Goal: Task Accomplishment & Management: Complete application form

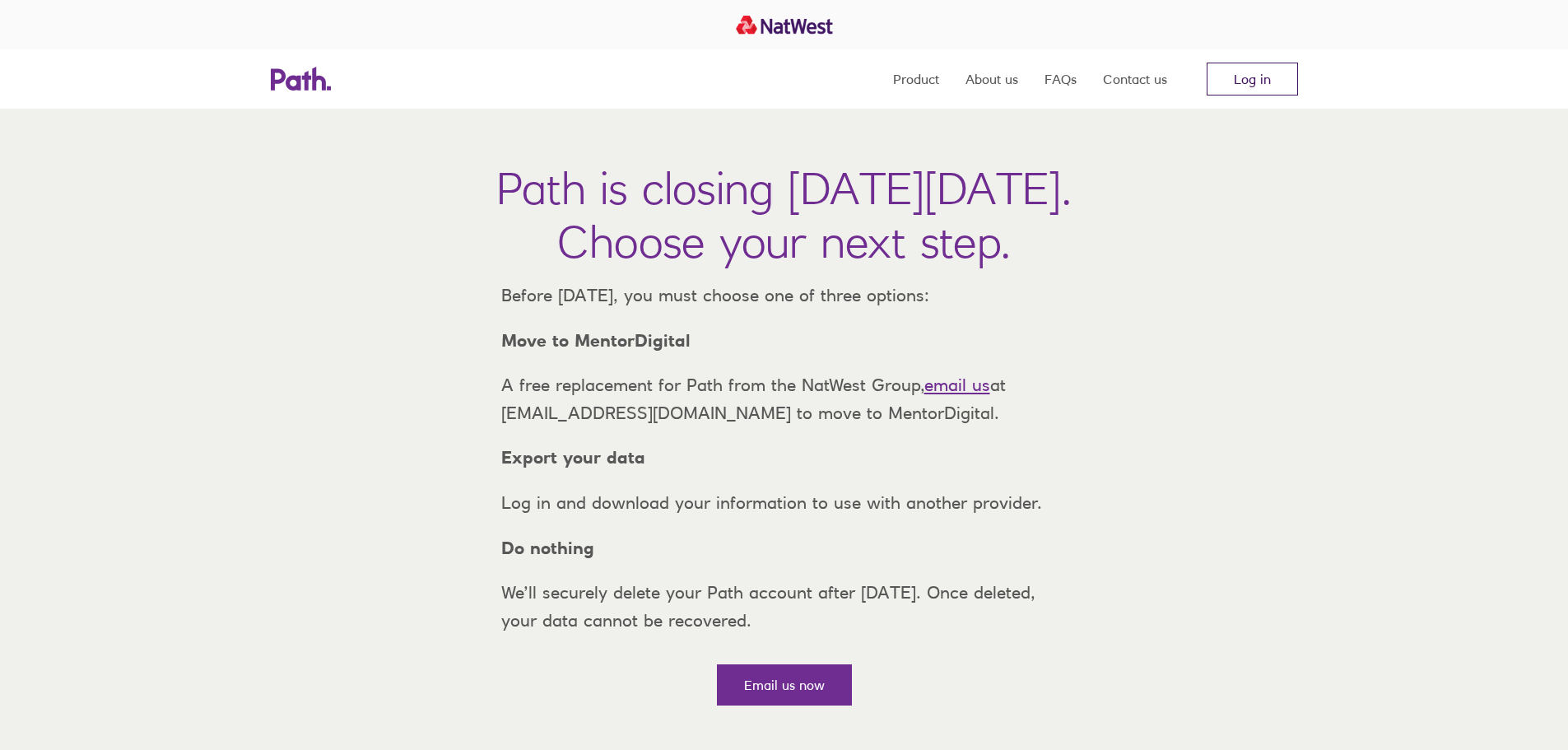
click at [1276, 83] on link "Log in" at bounding box center [1252, 79] width 91 height 33
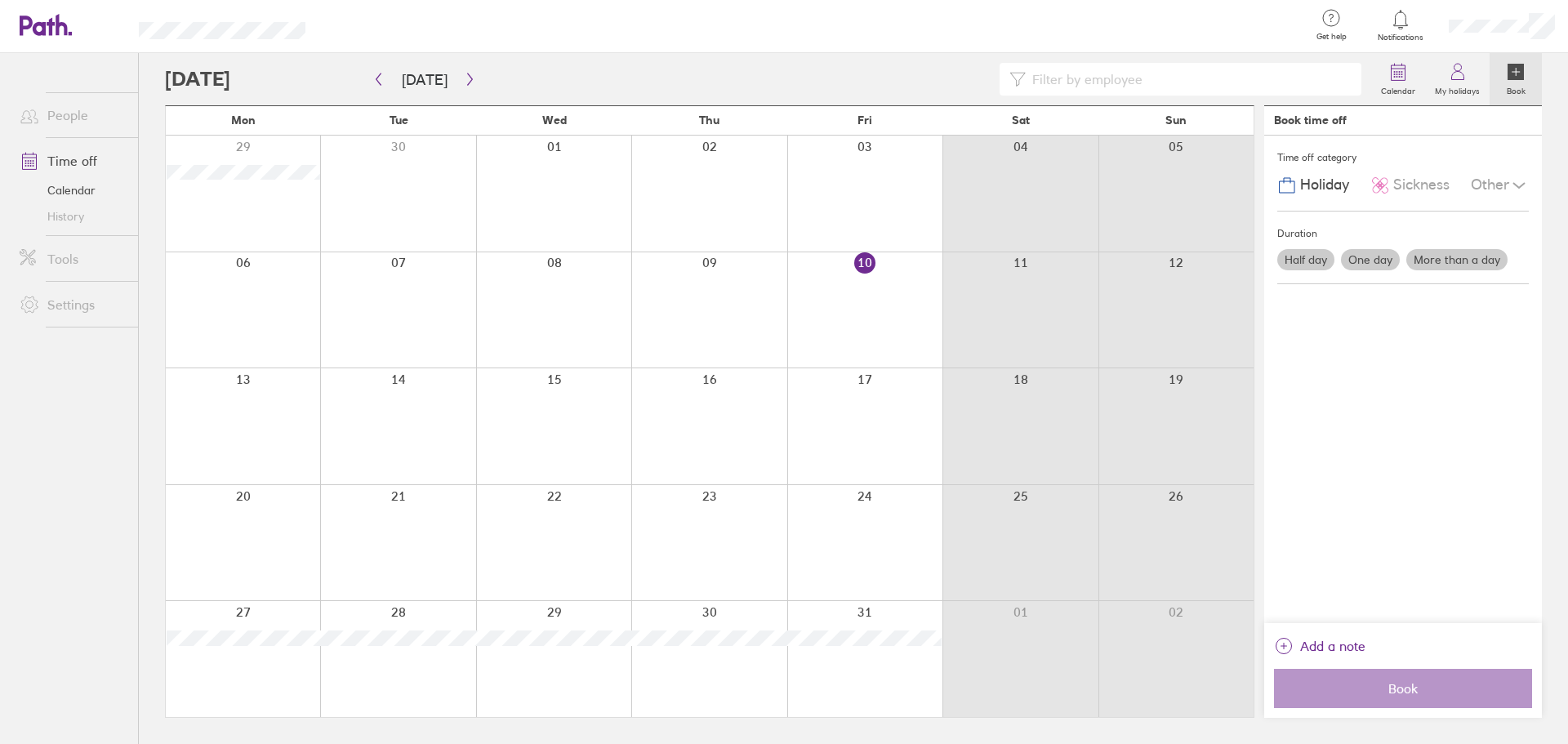
click at [271, 525] on div at bounding box center [242, 543] width 154 height 116
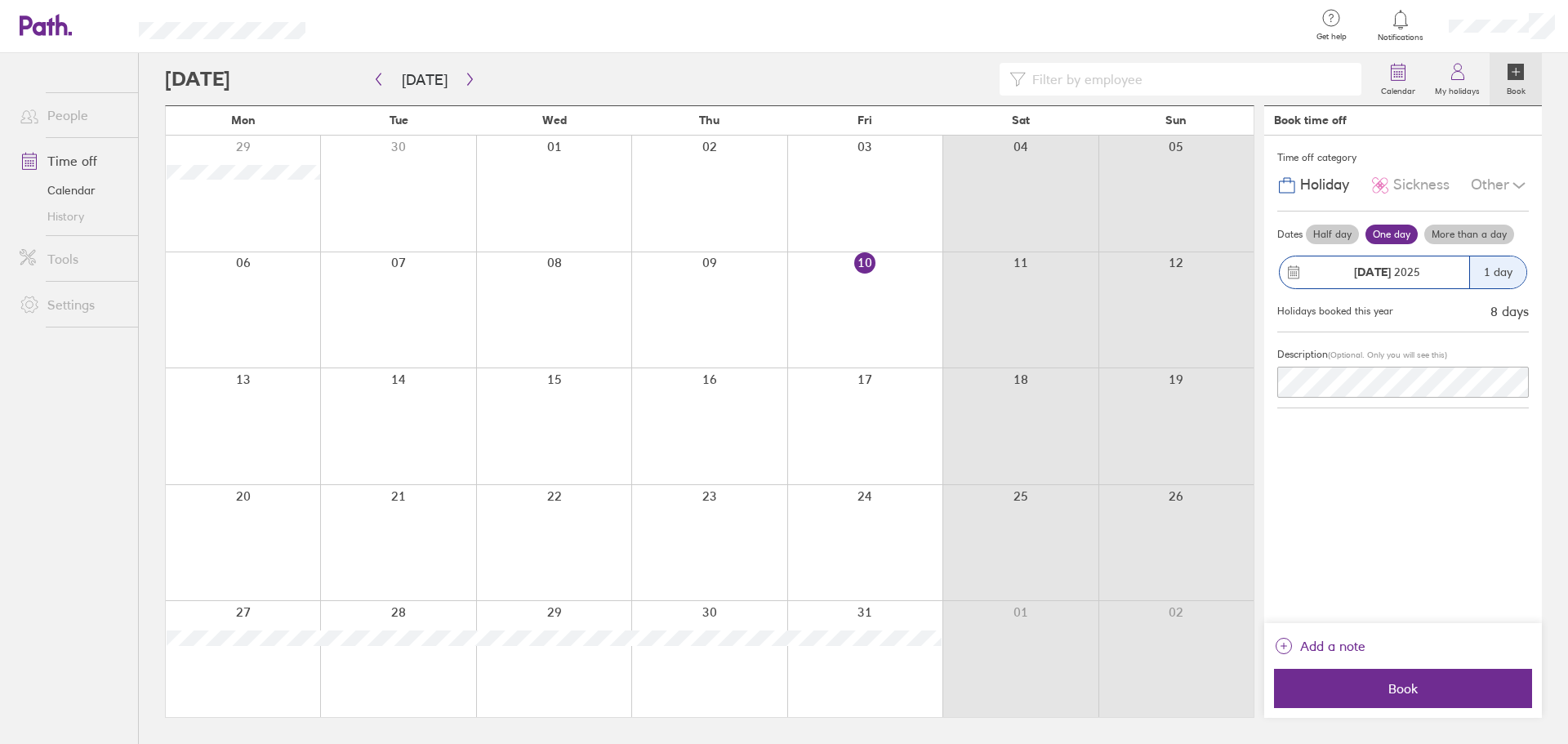
click at [1474, 191] on div "Other" at bounding box center [1499, 185] width 58 height 31
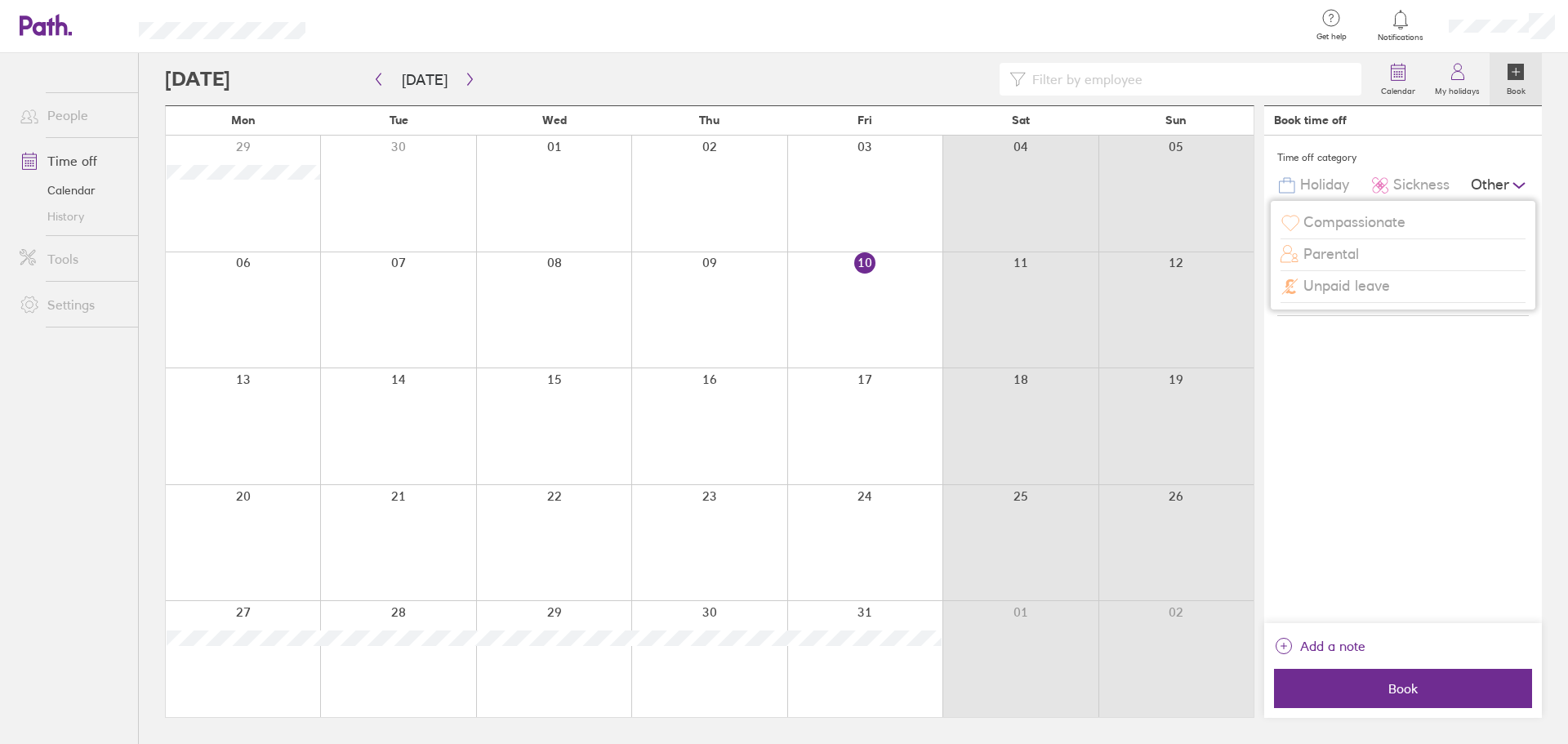
click at [1420, 223] on div "Compassionate" at bounding box center [1402, 222] width 245 height 31
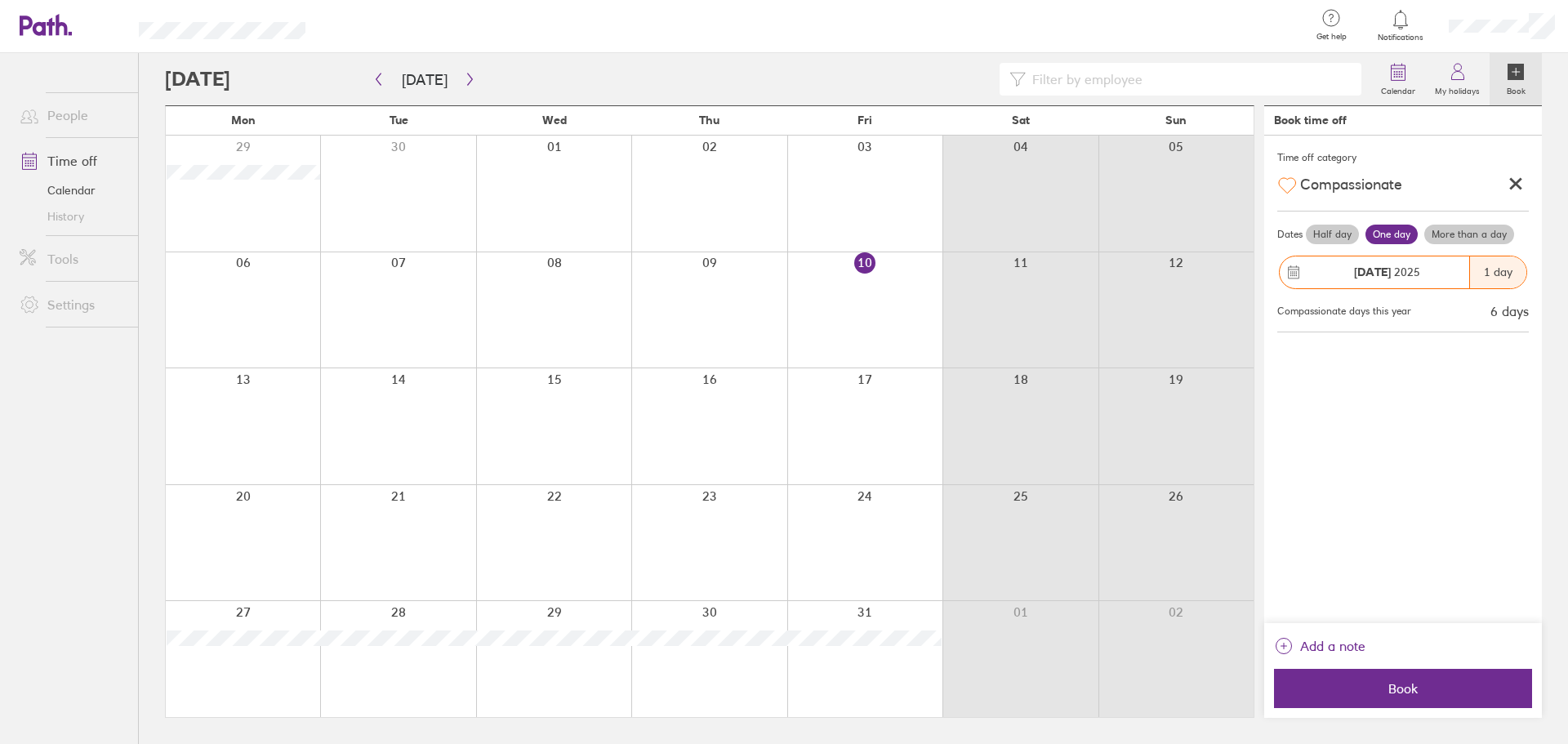
click at [1521, 174] on div at bounding box center [1515, 185] width 26 height 28
click at [1433, 233] on label "More than a day" at bounding box center [1468, 234] width 90 height 20
click at [0, 0] on input "More than a day" at bounding box center [0, 0] width 0 height 0
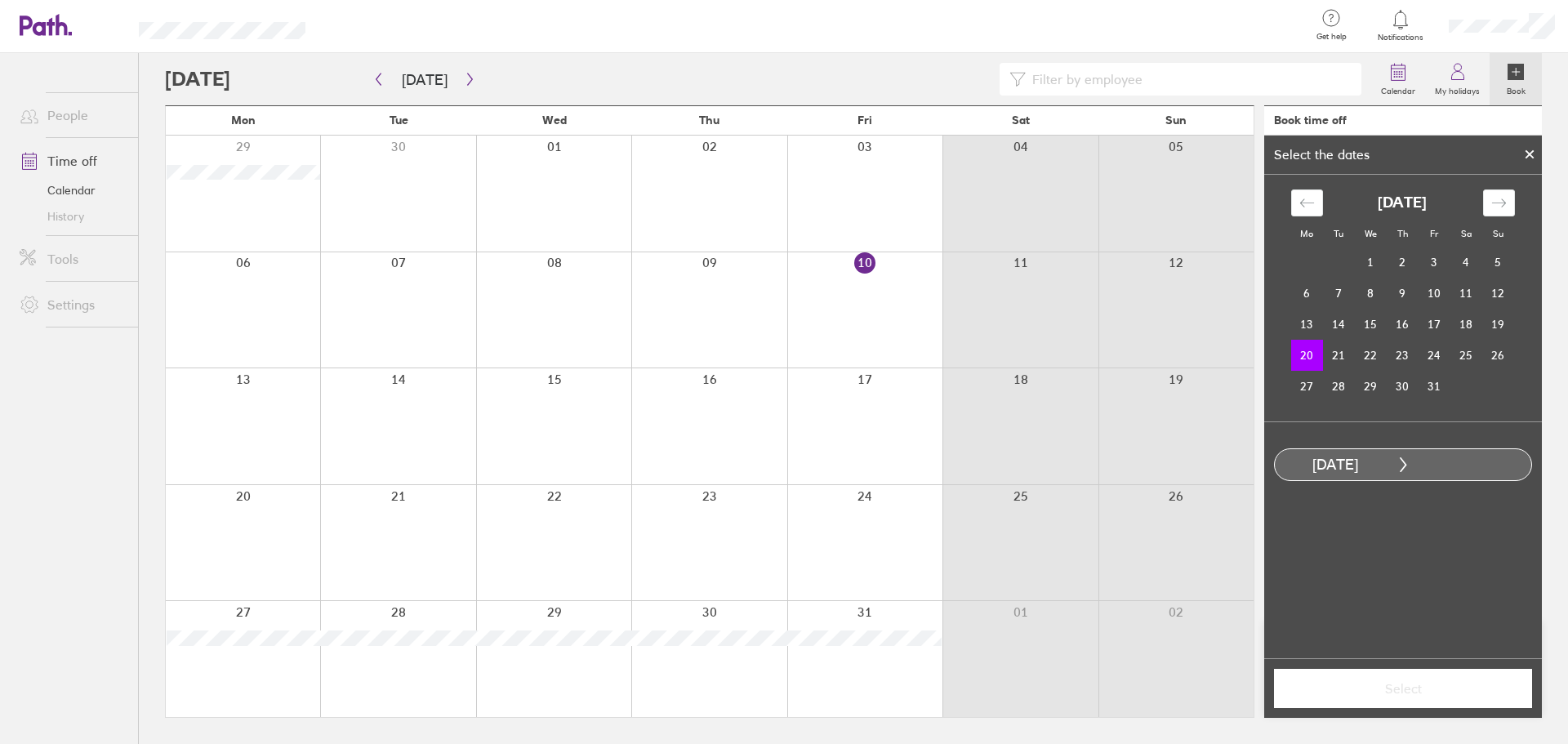
click at [1523, 156] on div at bounding box center [1530, 154] width 25 height 28
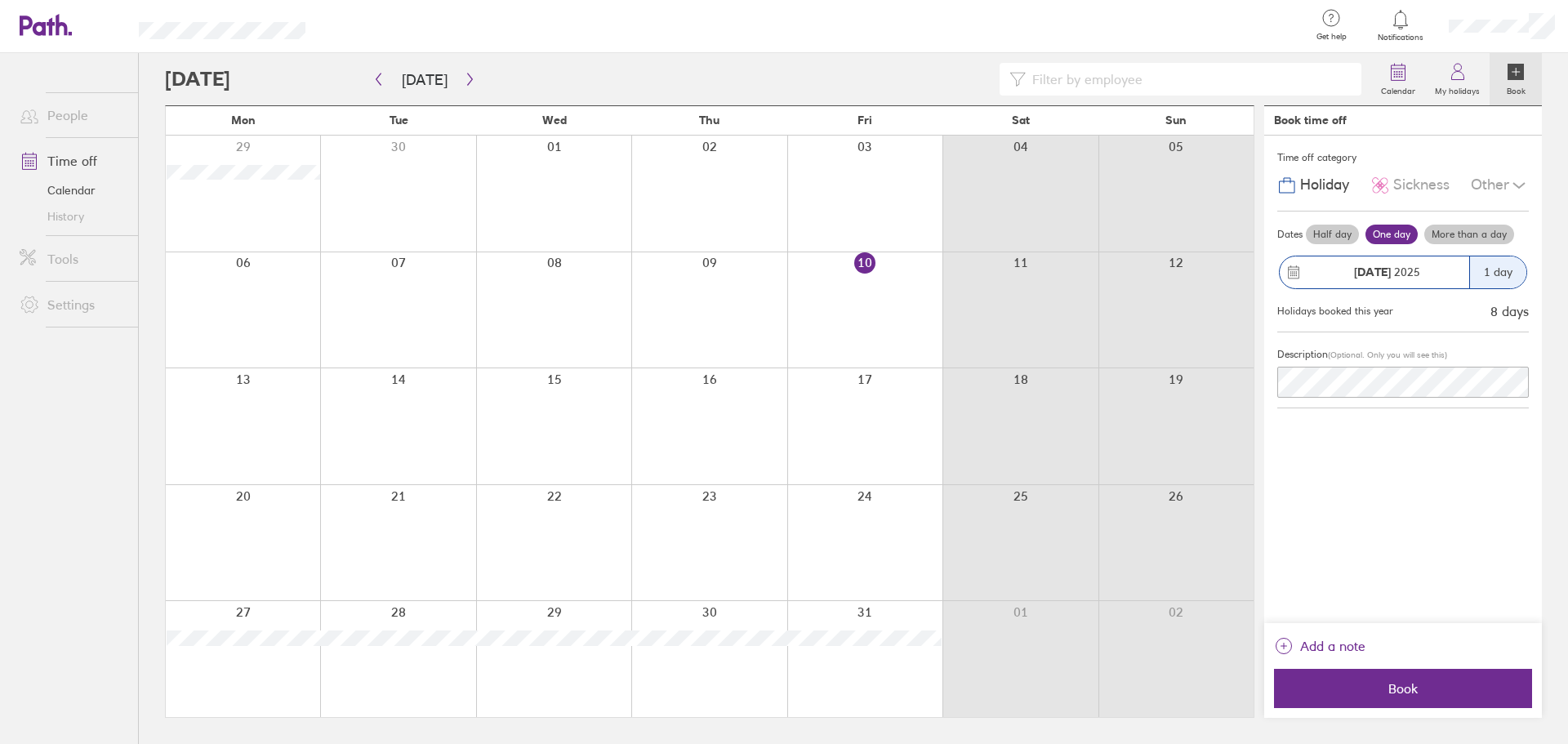
click at [1324, 231] on label "Half day" at bounding box center [1332, 234] width 53 height 20
click at [0, 0] on input "Half day" at bounding box center [0, 0] width 0 height 0
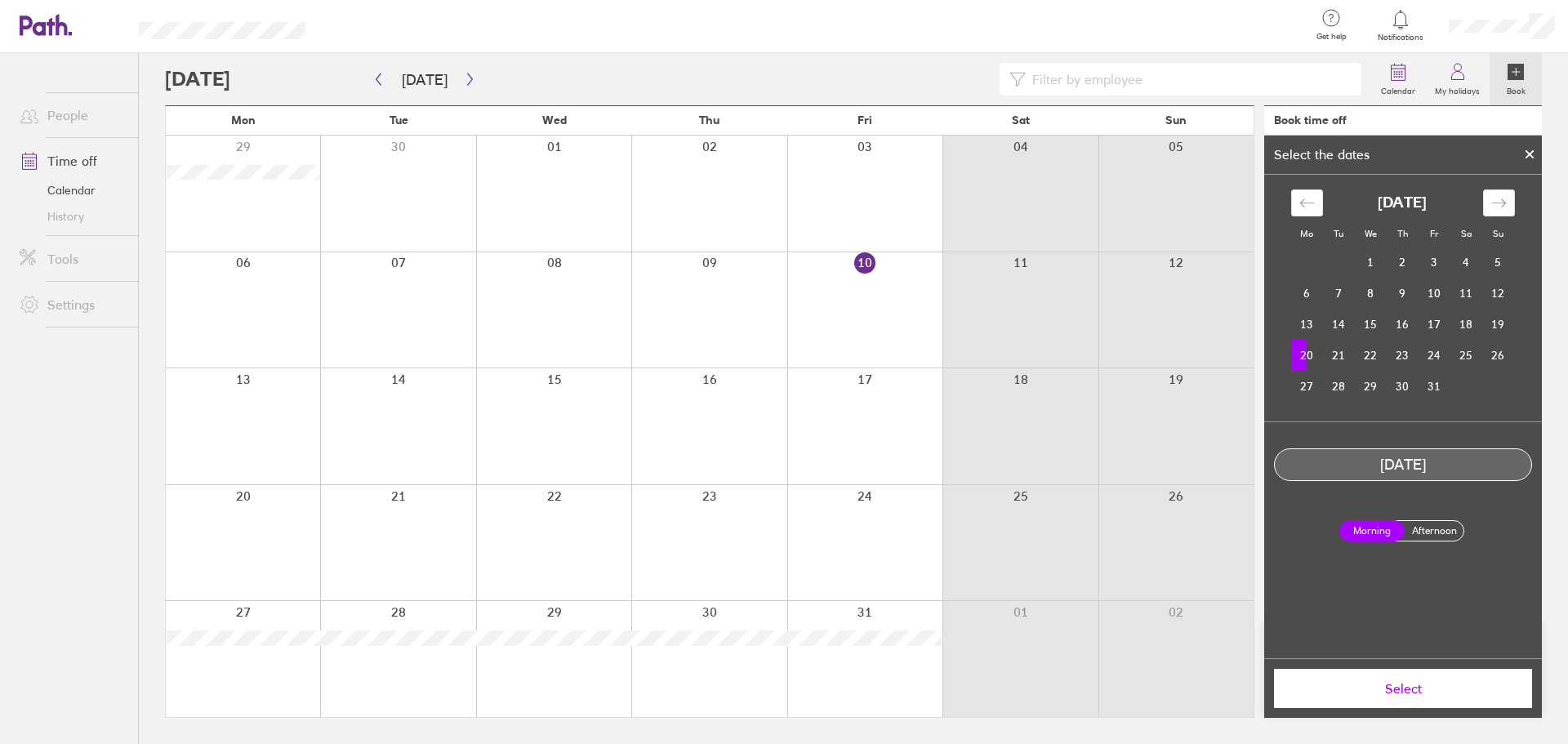
click at [1411, 541] on div "Morning Afternoon" at bounding box center [1403, 530] width 142 height 47
click at [1417, 537] on label "Afternoon" at bounding box center [1434, 530] width 65 height 20
click at [0, 0] on input "Afternoon" at bounding box center [0, 0] width 0 height 0
click at [1532, 156] on icon at bounding box center [1529, 154] width 6 height 6
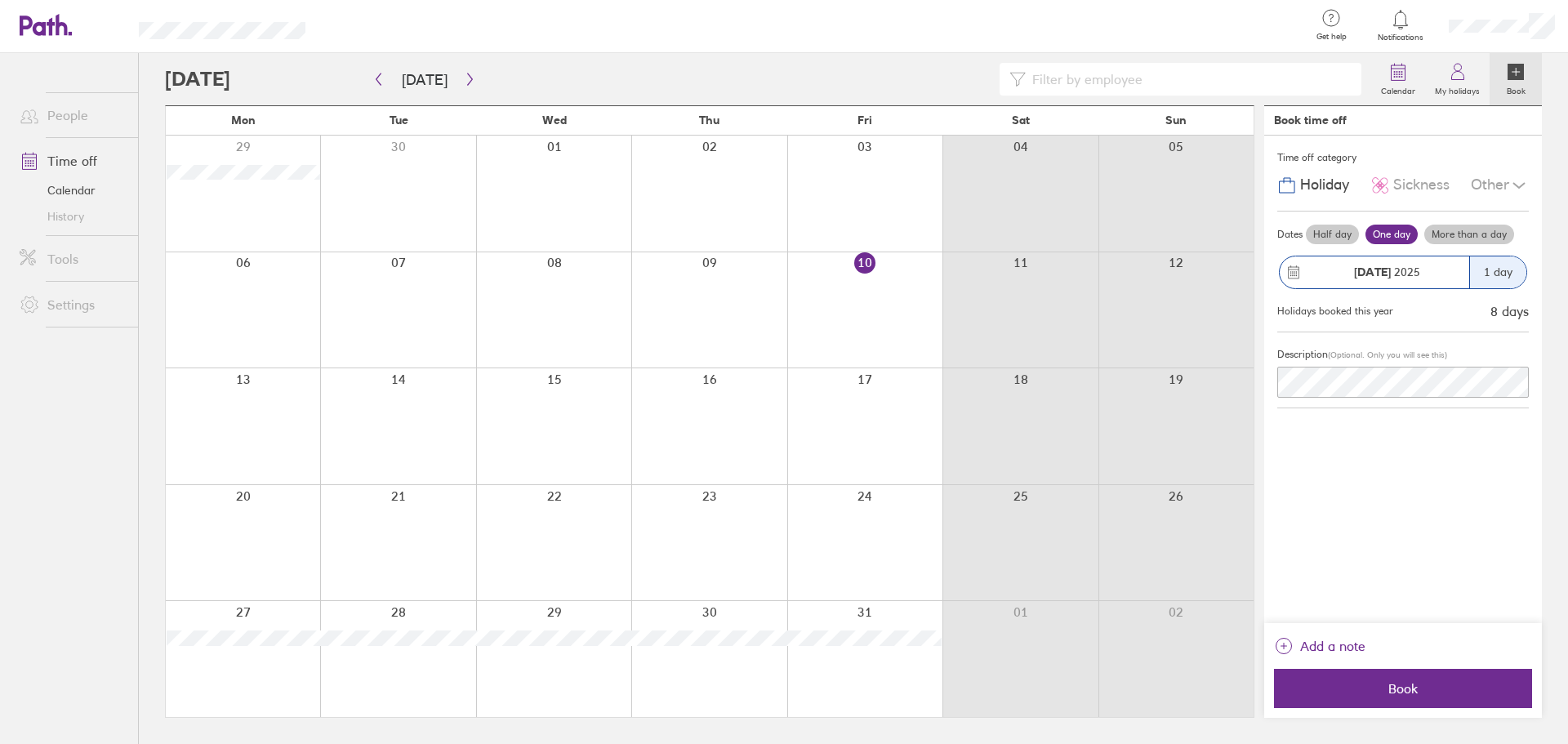
click at [1483, 187] on div "Other" at bounding box center [1499, 185] width 58 height 31
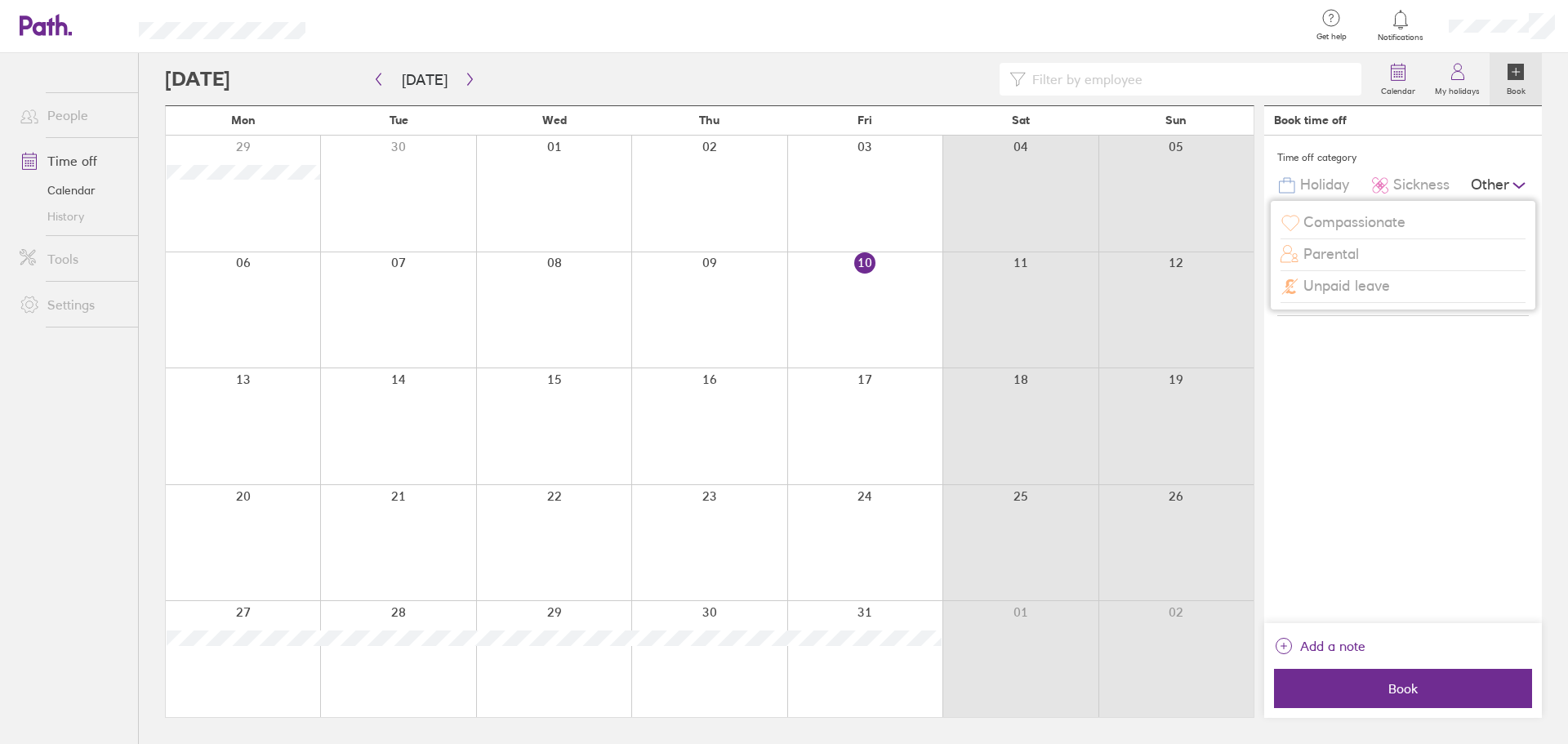
click at [1483, 187] on div "Other" at bounding box center [1499, 185] width 58 height 31
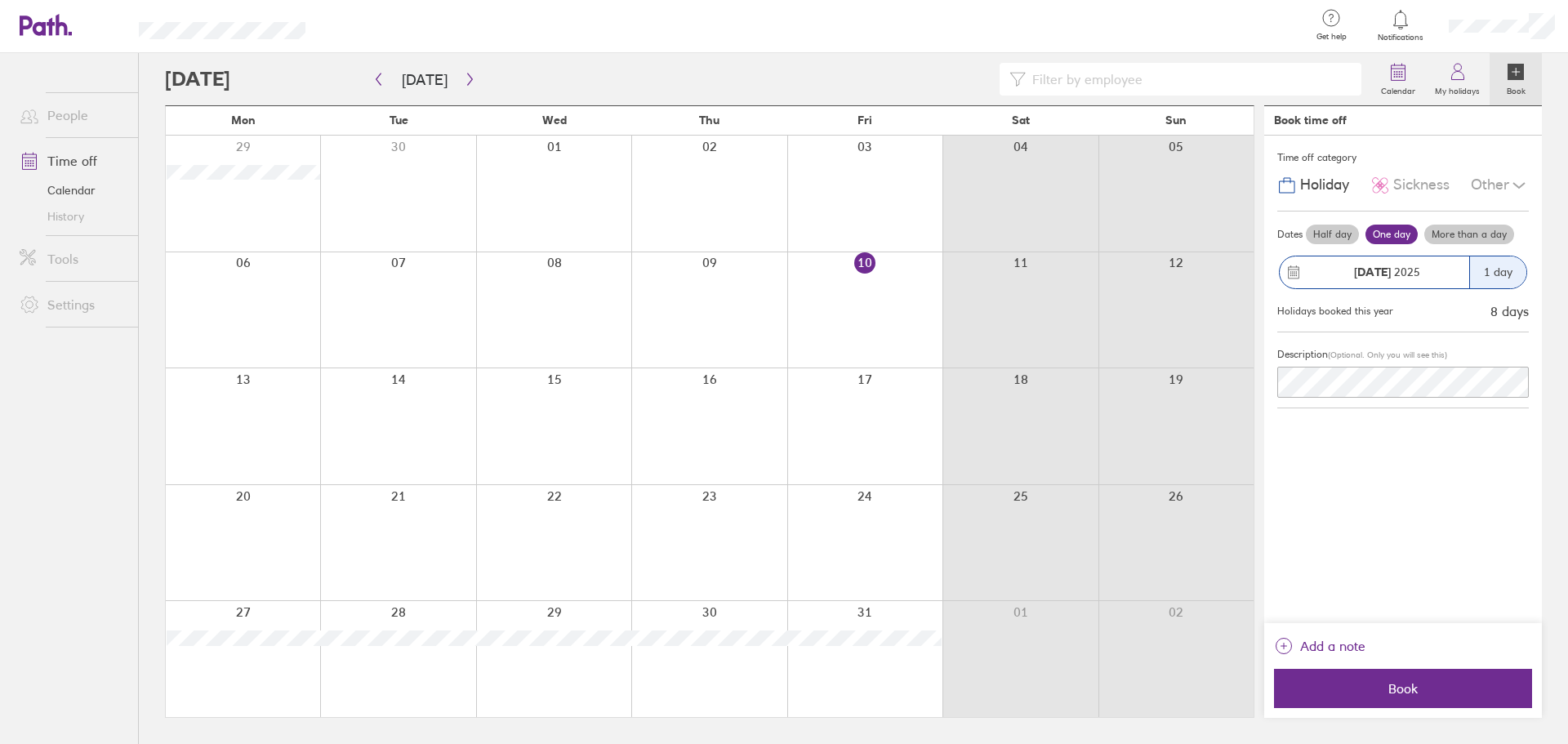
click at [1483, 187] on div "Other" at bounding box center [1499, 185] width 58 height 31
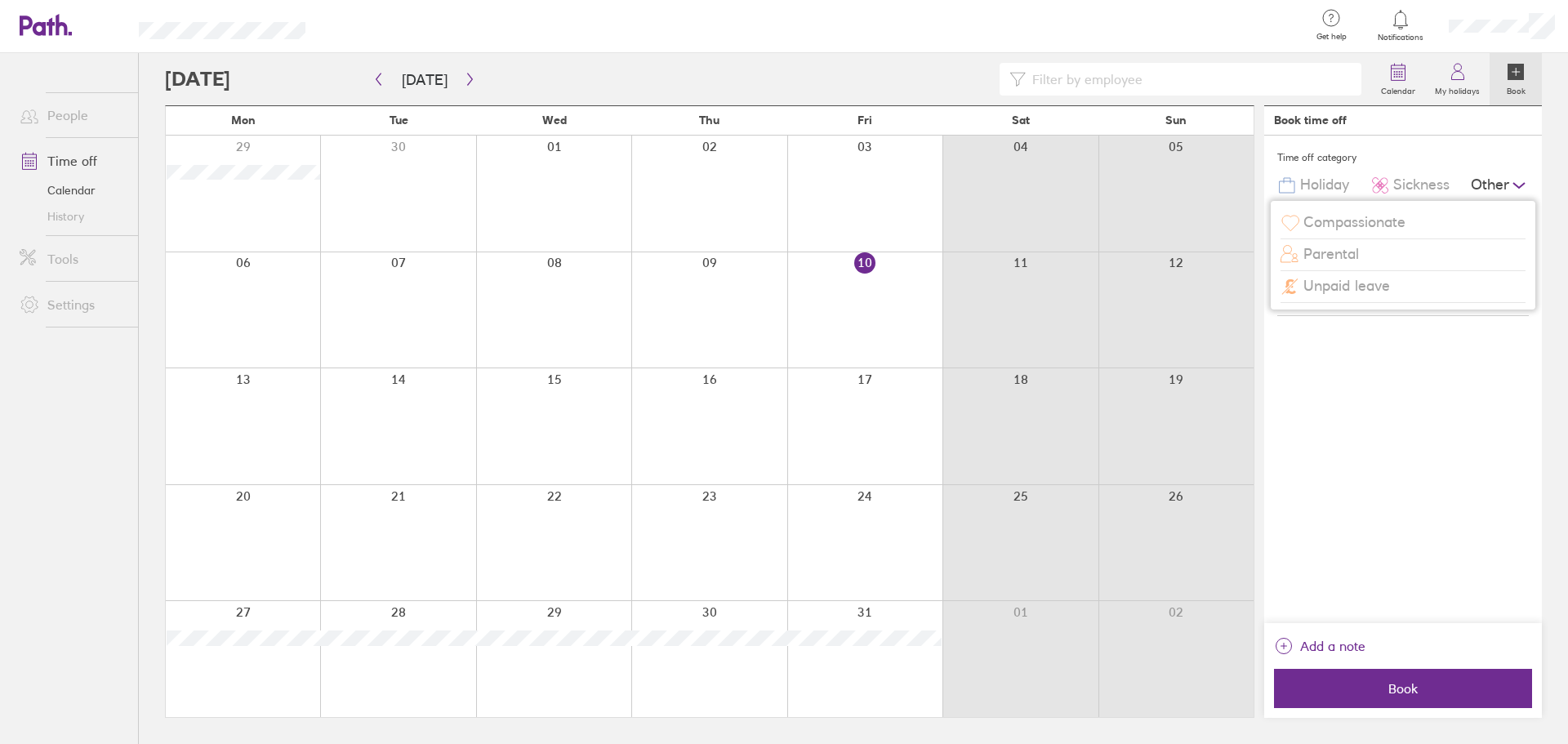
click at [1394, 400] on div "Time off category Holiday Sickness Other Compassionate Parental Unpaid leave Da…" at bounding box center [1403, 379] width 278 height 488
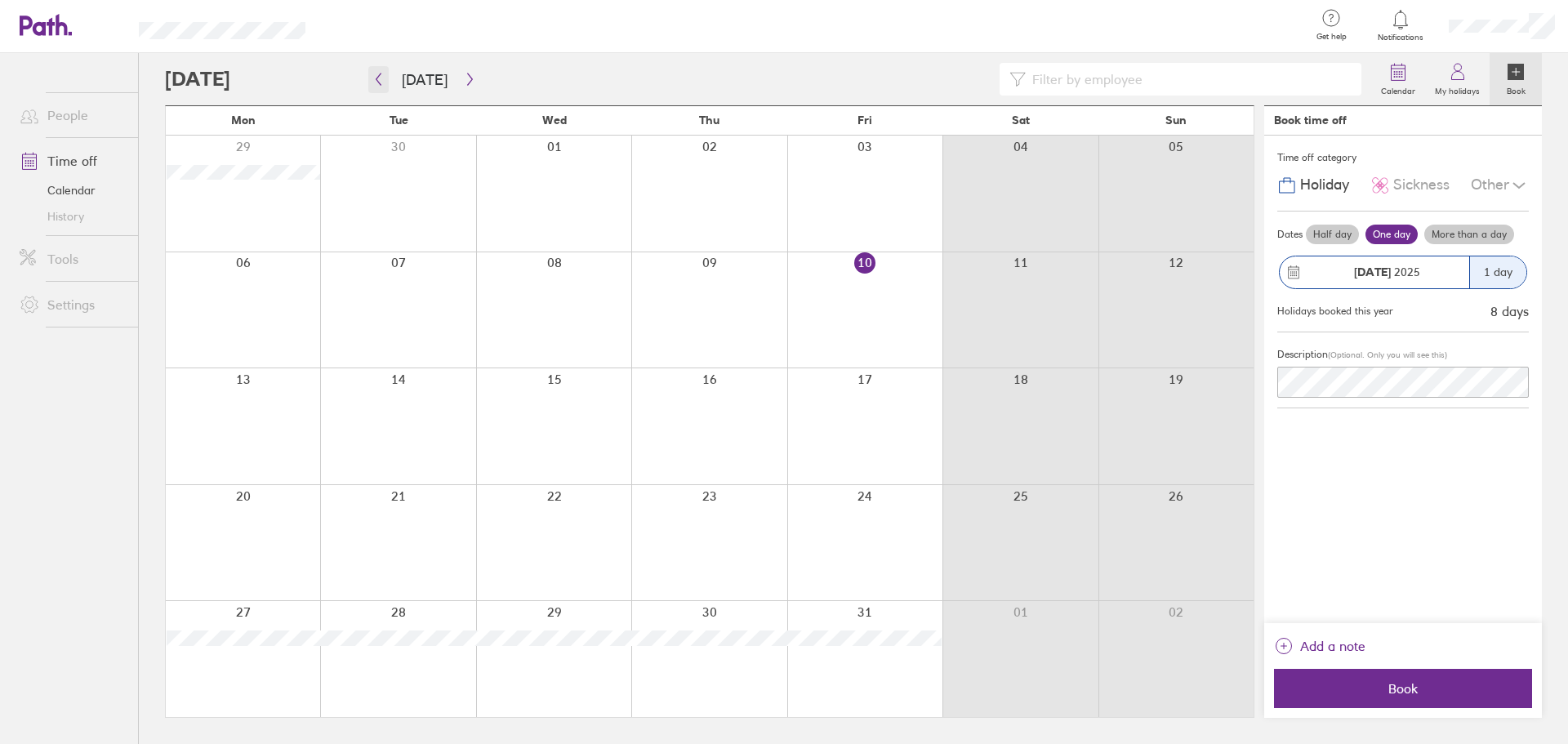
click at [380, 85] on icon "button" at bounding box center [379, 80] width 5 height 12
click at [460, 91] on button "button" at bounding box center [470, 79] width 20 height 27
click at [298, 530] on div at bounding box center [242, 543] width 154 height 116
click at [279, 529] on div at bounding box center [242, 543] width 154 height 116
click at [252, 500] on div at bounding box center [242, 543] width 154 height 116
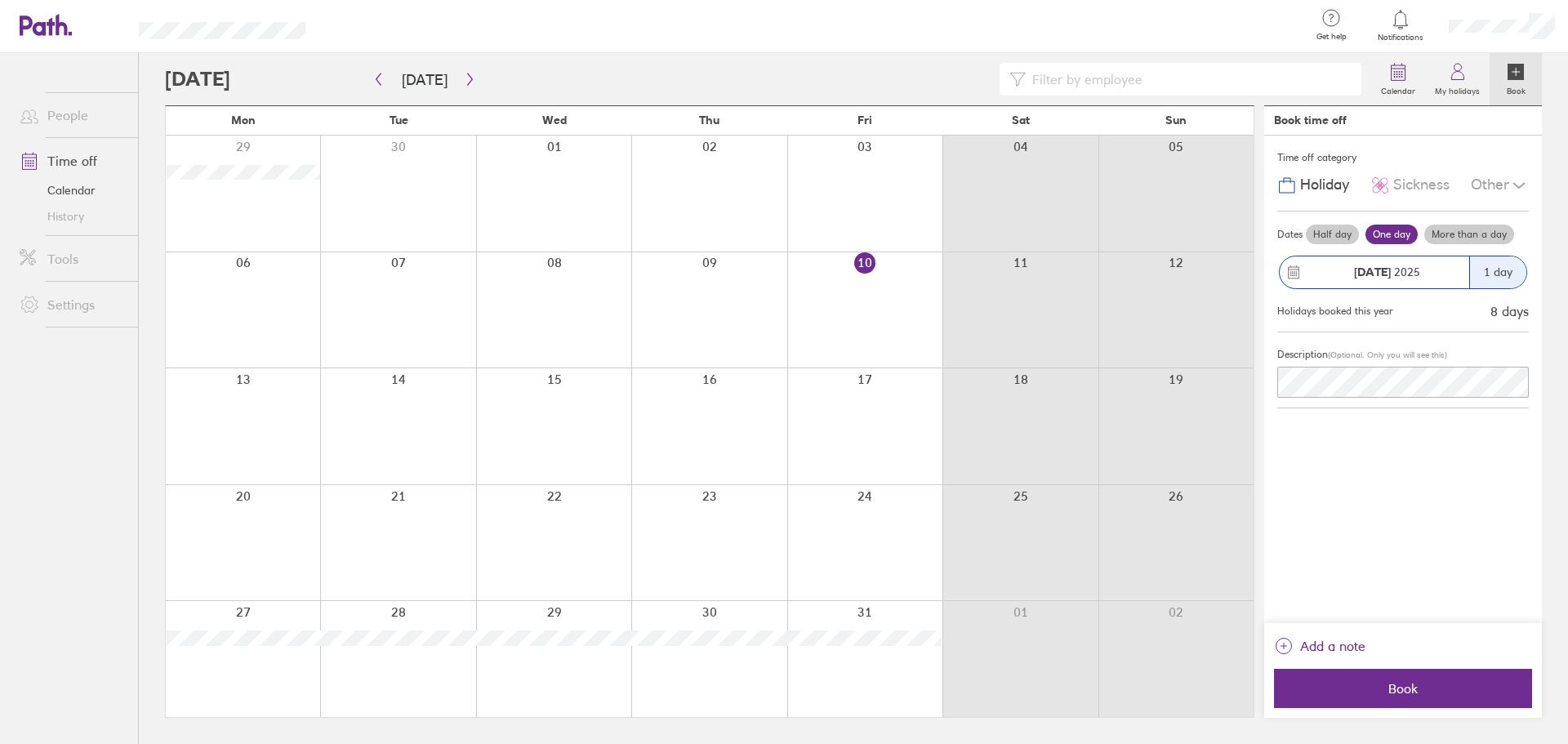
click at [262, 499] on div at bounding box center [242, 543] width 154 height 116
click at [868, 263] on div at bounding box center [865, 311] width 155 height 116
click at [871, 412] on div at bounding box center [865, 426] width 155 height 116
click at [474, 84] on button "button" at bounding box center [470, 79] width 20 height 27
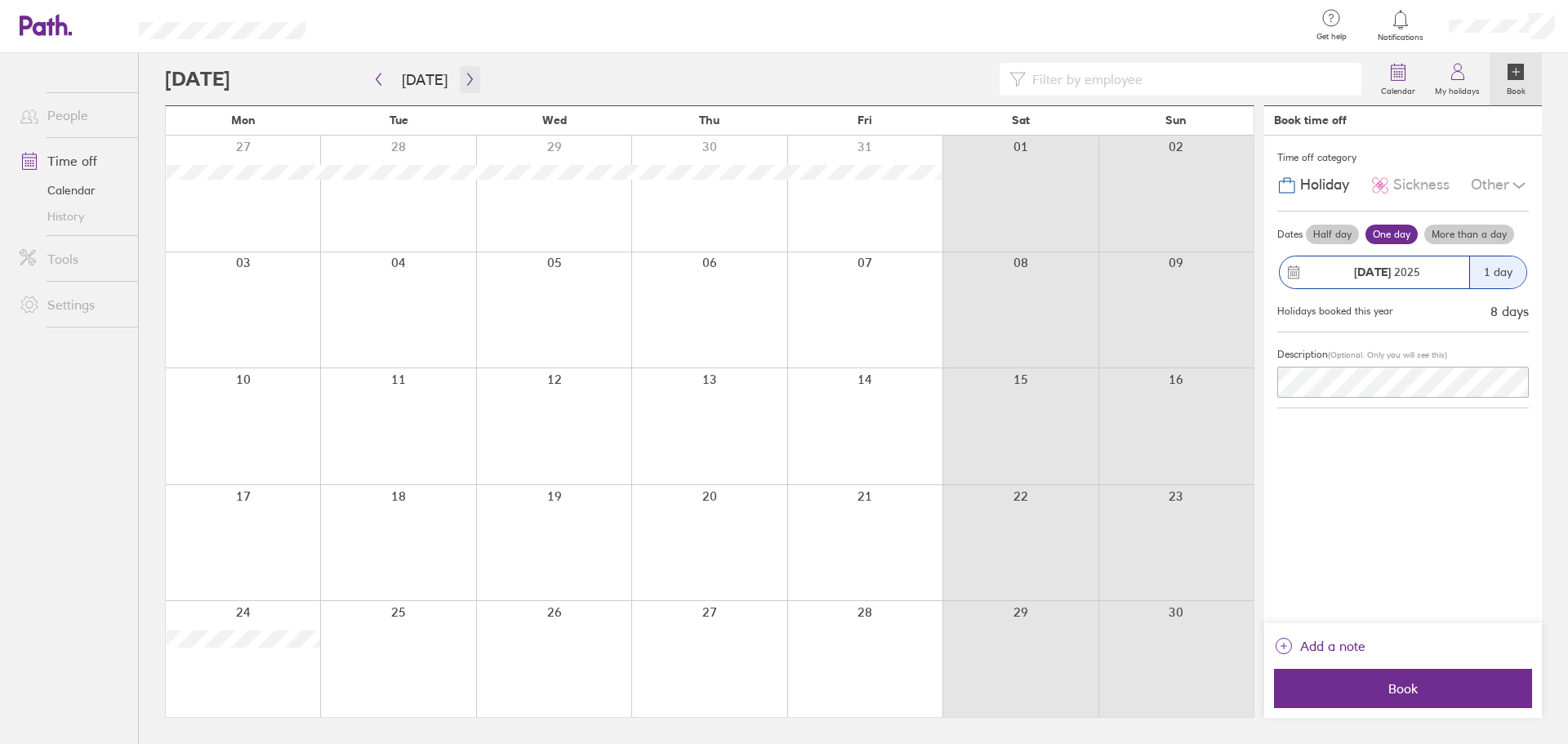
click at [465, 85] on icon "button" at bounding box center [470, 79] width 12 height 13
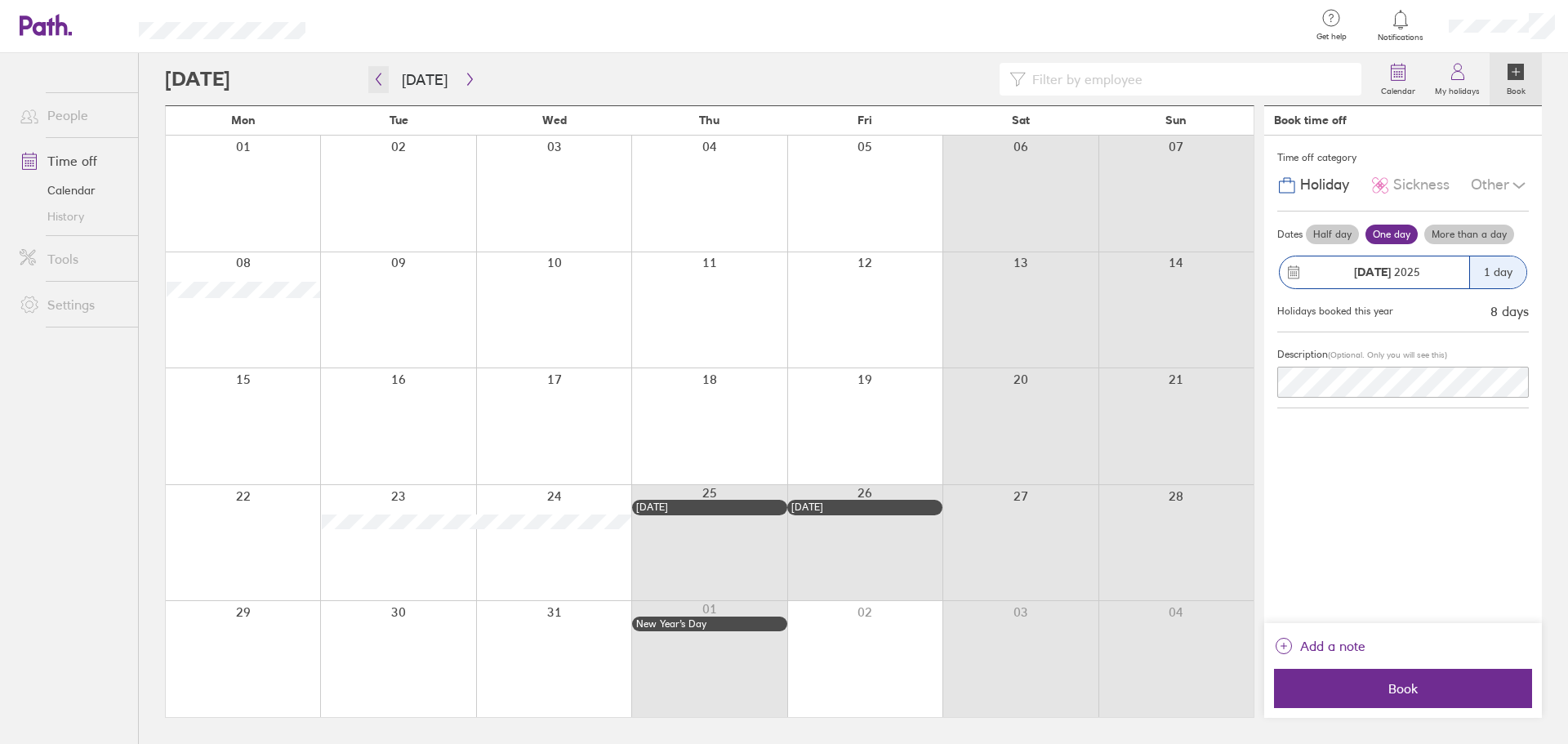
click at [375, 81] on icon "button" at bounding box center [378, 79] width 12 height 13
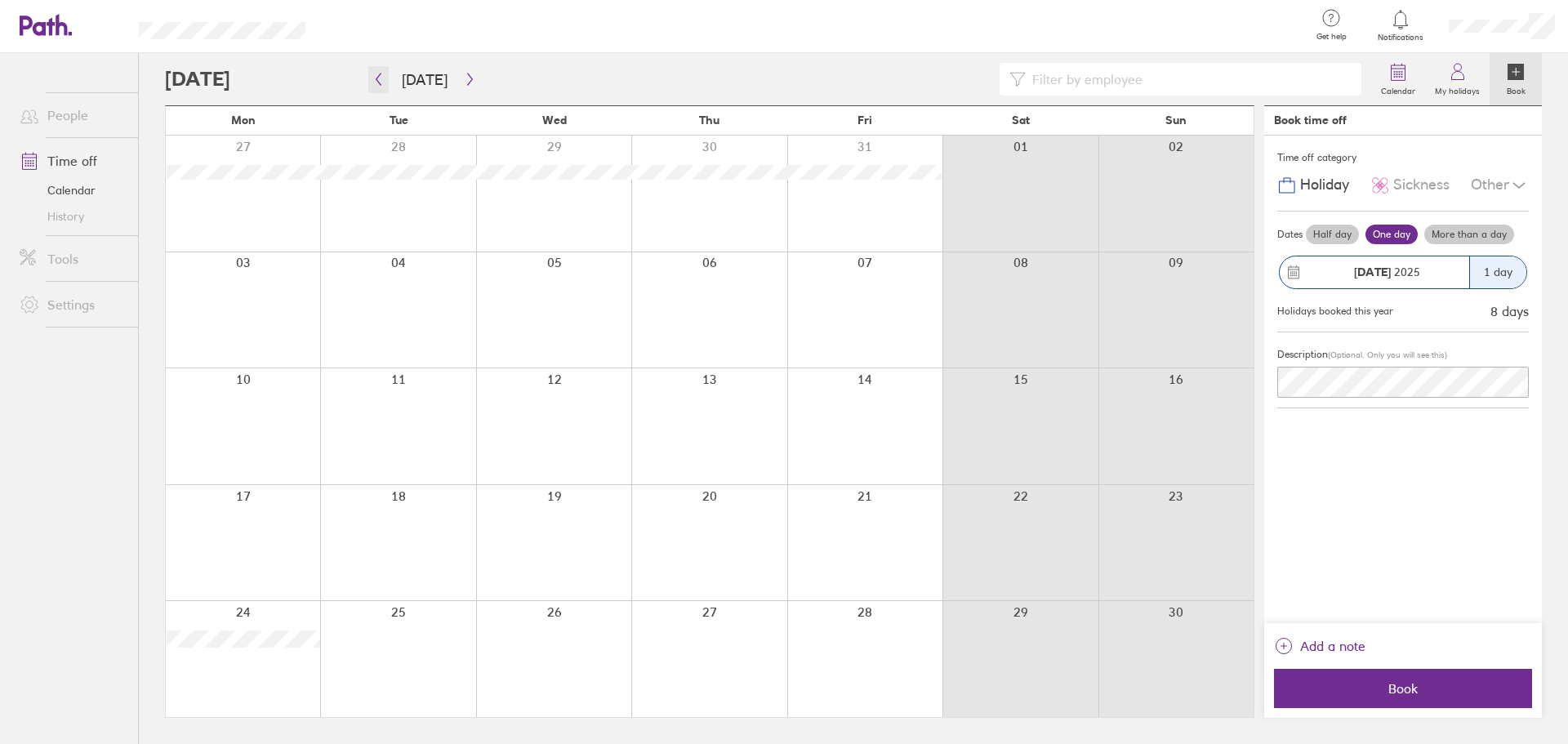
click at [375, 81] on icon "button" at bounding box center [378, 79] width 12 height 13
click at [1510, 313] on div "8 days" at bounding box center [1509, 311] width 38 height 15
click at [1514, 193] on icon at bounding box center [1519, 185] width 20 height 20
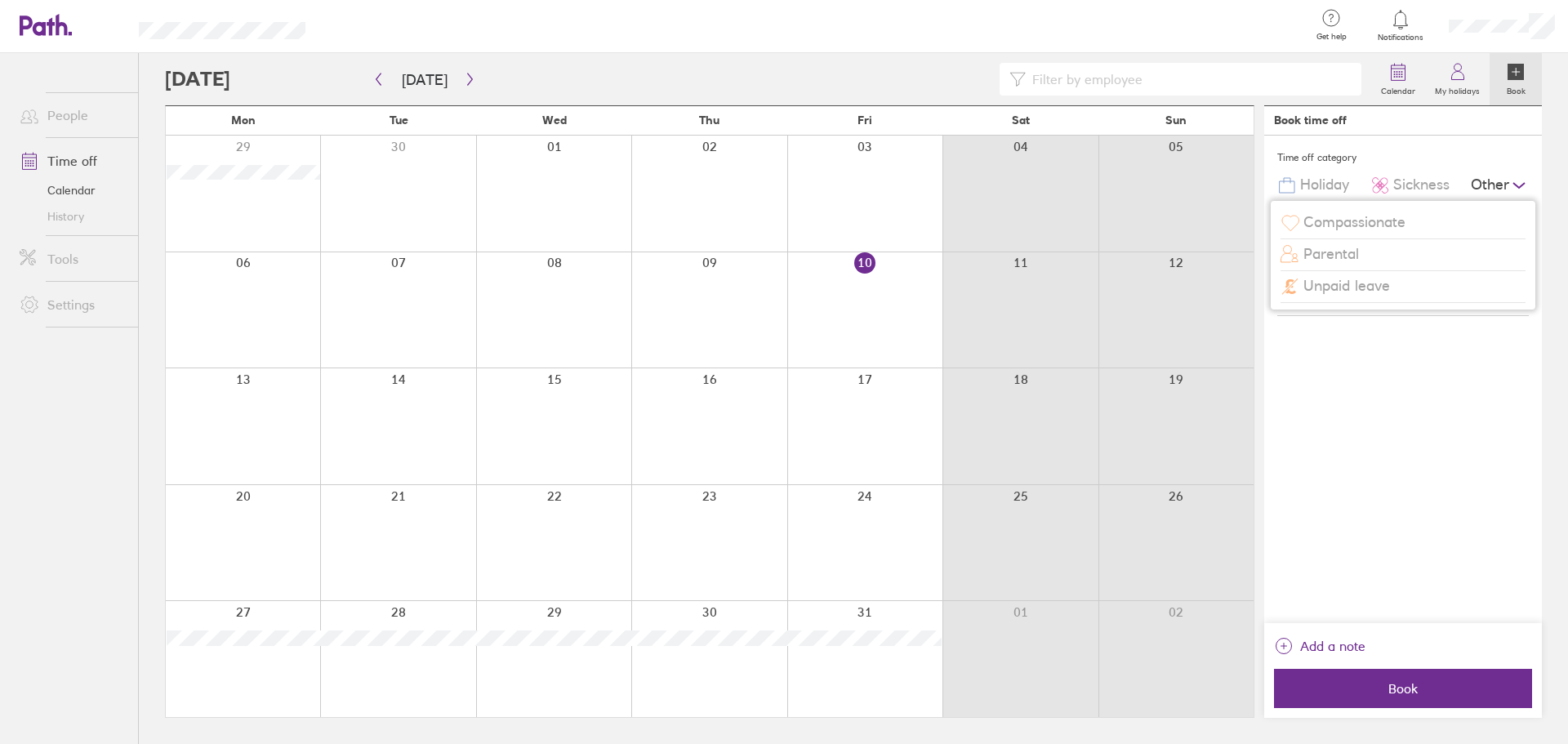
click at [1510, 189] on icon at bounding box center [1519, 185] width 20 height 20
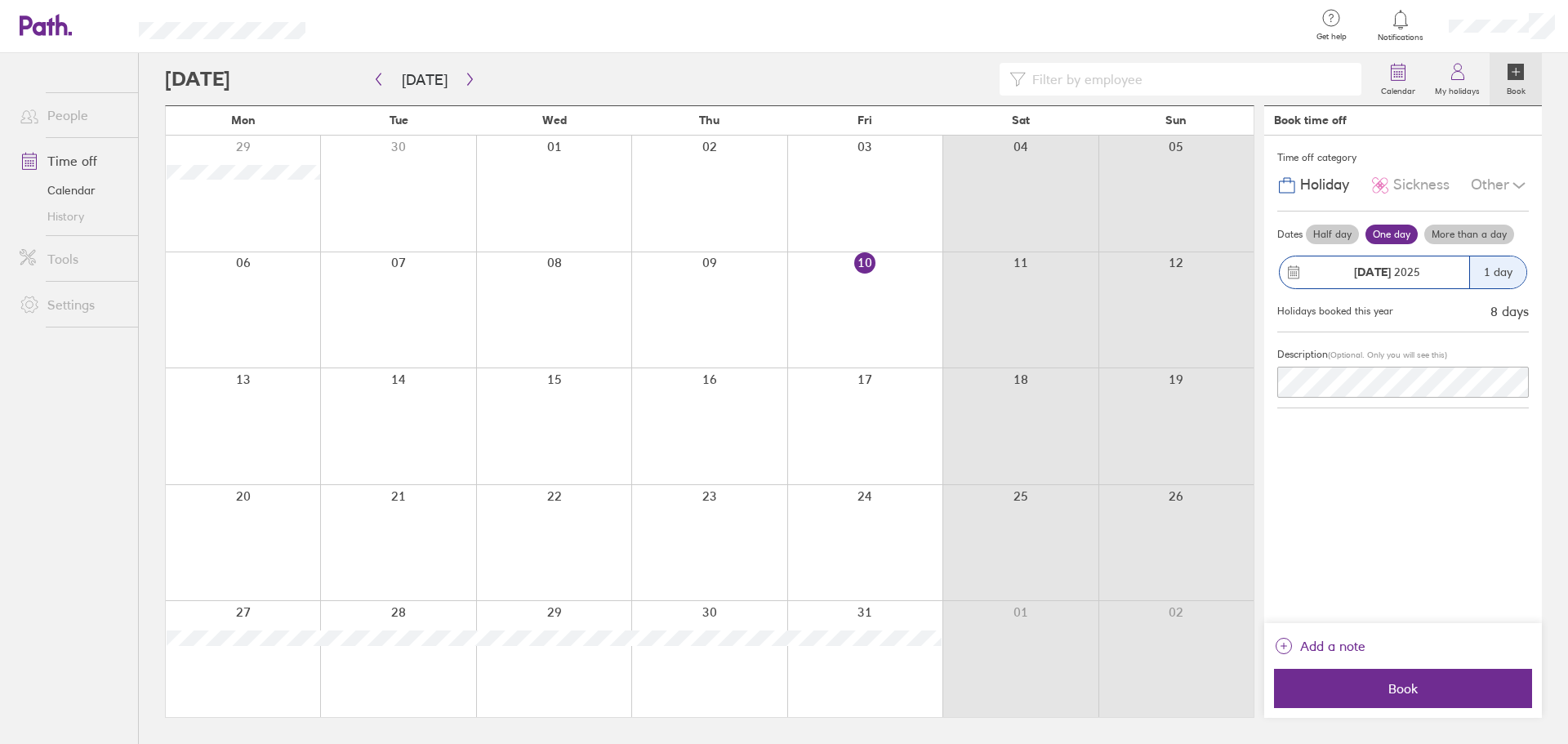
click at [116, 564] on ul "People Time off Calendar History Tools Settings" at bounding box center [69, 372] width 138 height 637
click at [279, 505] on div at bounding box center [242, 543] width 154 height 116
click at [279, 509] on div at bounding box center [242, 543] width 154 height 116
click at [1386, 309] on div "Holidays booked this year" at bounding box center [1335, 311] width 116 height 12
drag, startPoint x: 295, startPoint y: 510, endPoint x: 322, endPoint y: 510, distance: 27.0
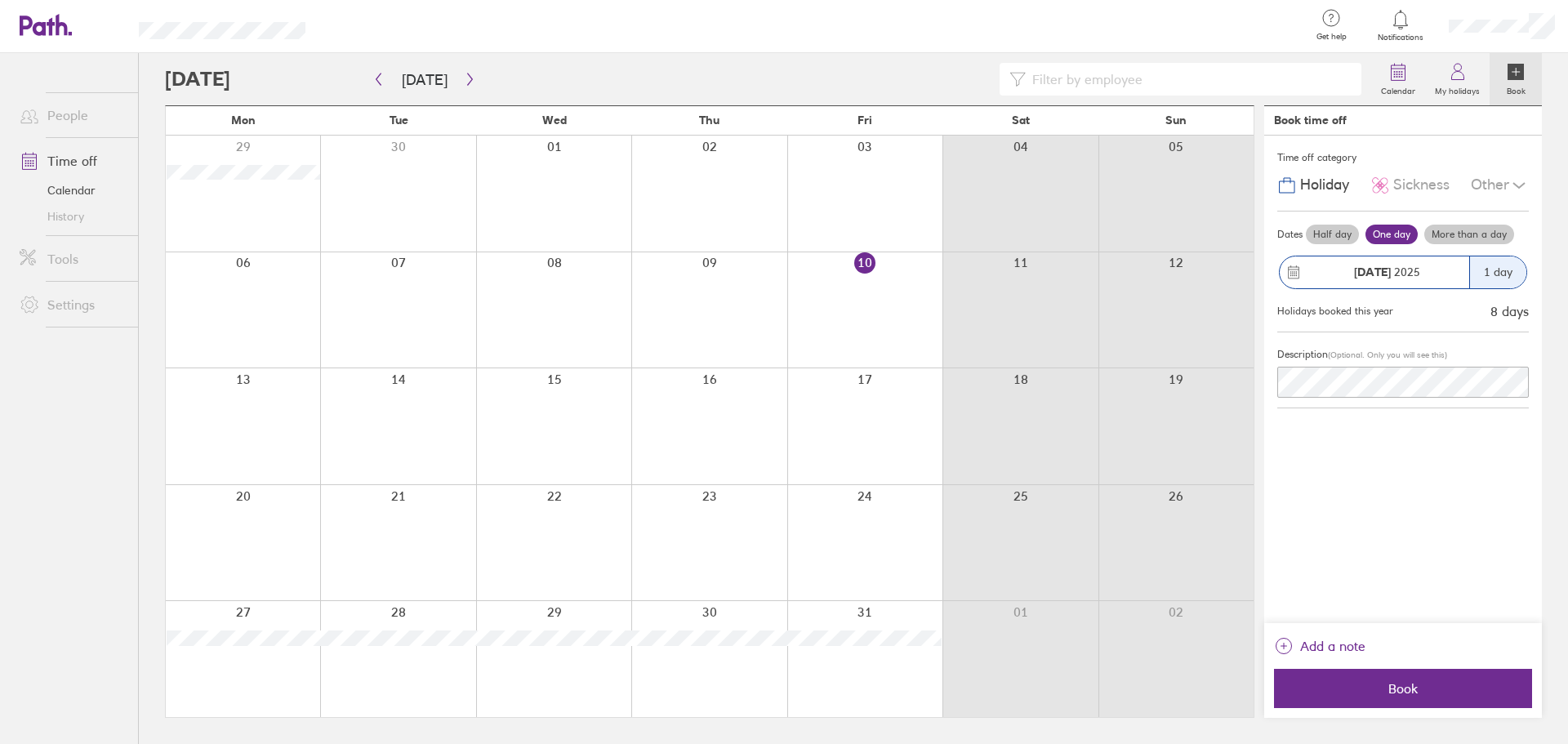
click at [295, 510] on div at bounding box center [242, 543] width 154 height 116
click at [1494, 188] on div "Other" at bounding box center [1499, 185] width 58 height 31
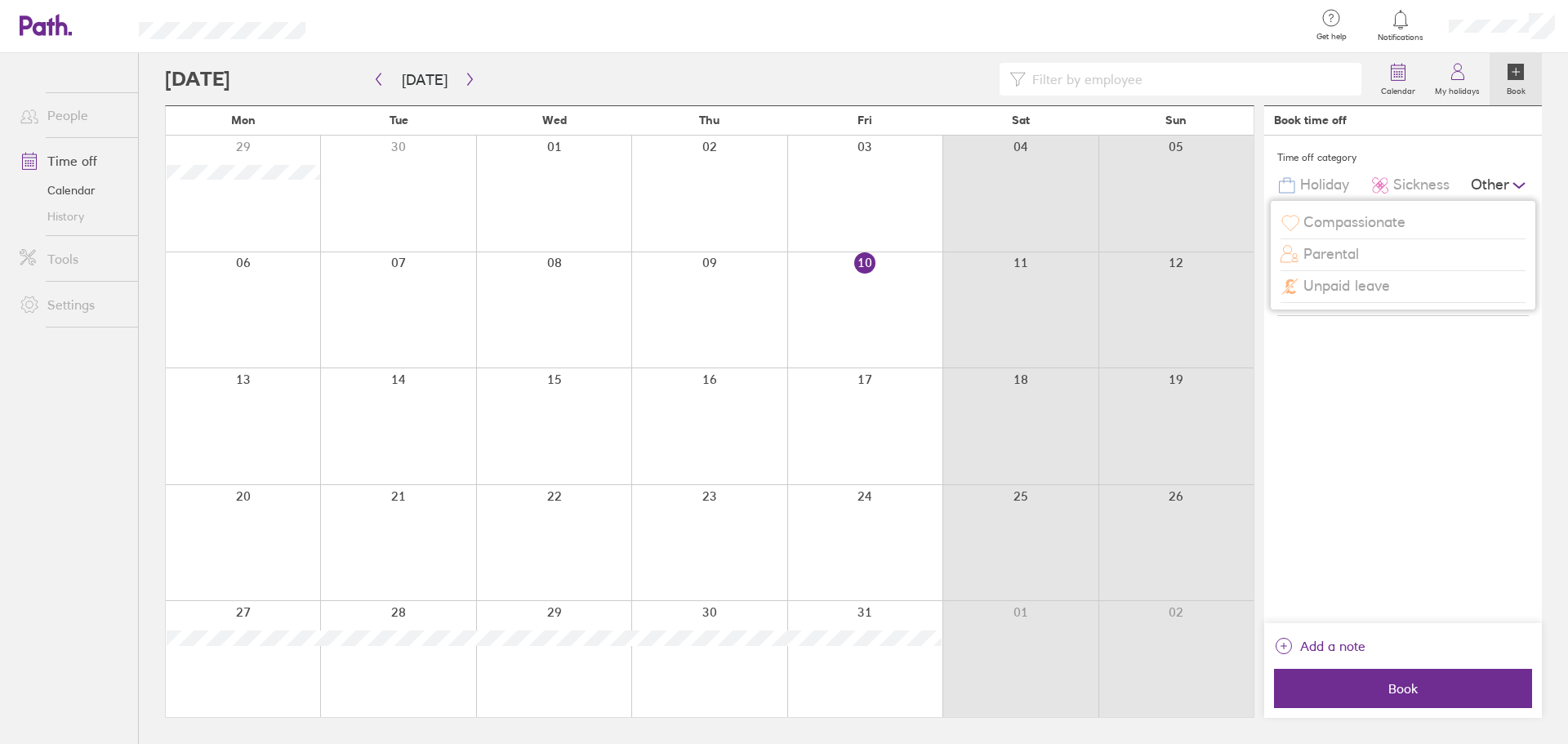
click at [1396, 223] on span "Compassionate" at bounding box center [1354, 222] width 102 height 17
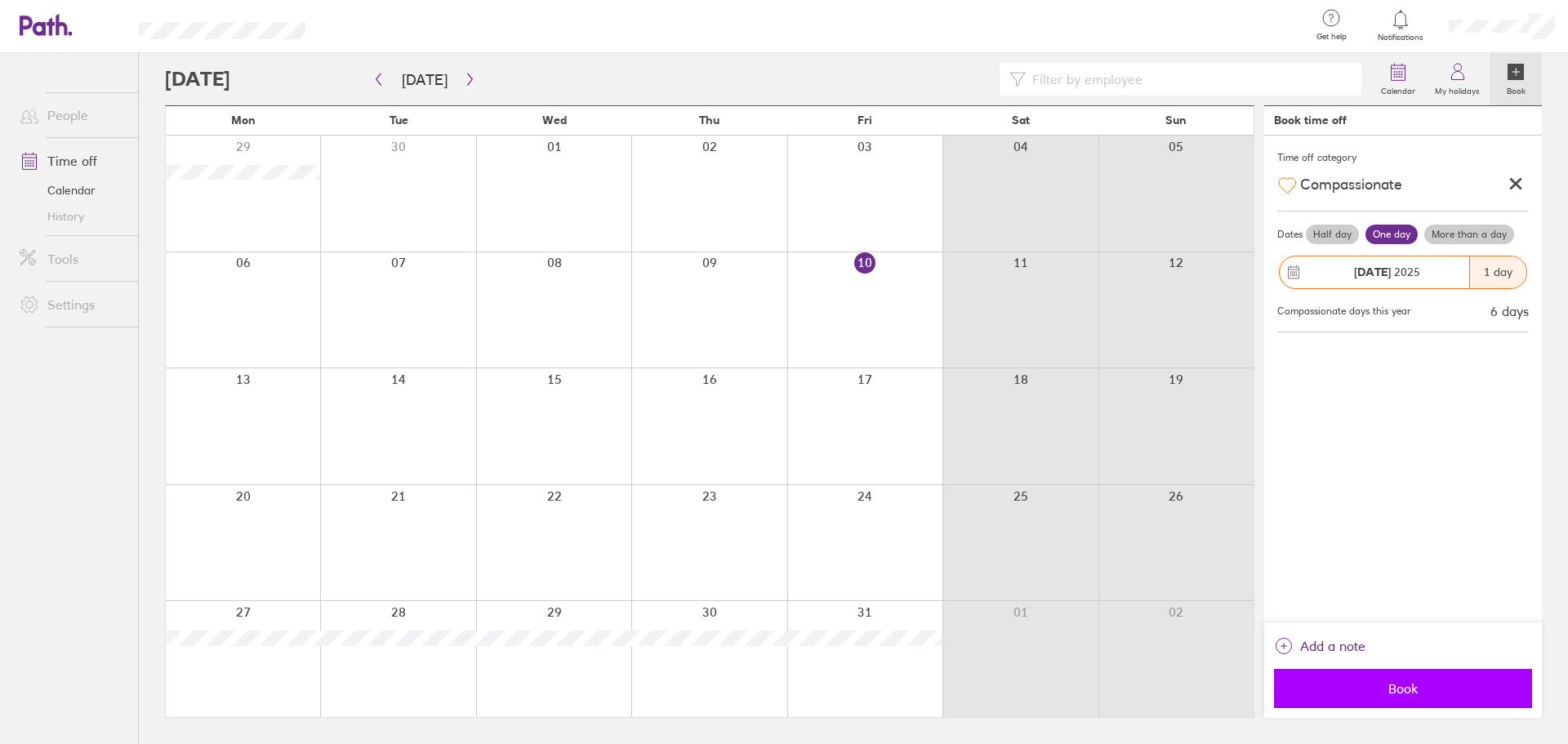
click at [1418, 680] on button "Book" at bounding box center [1403, 689] width 258 height 39
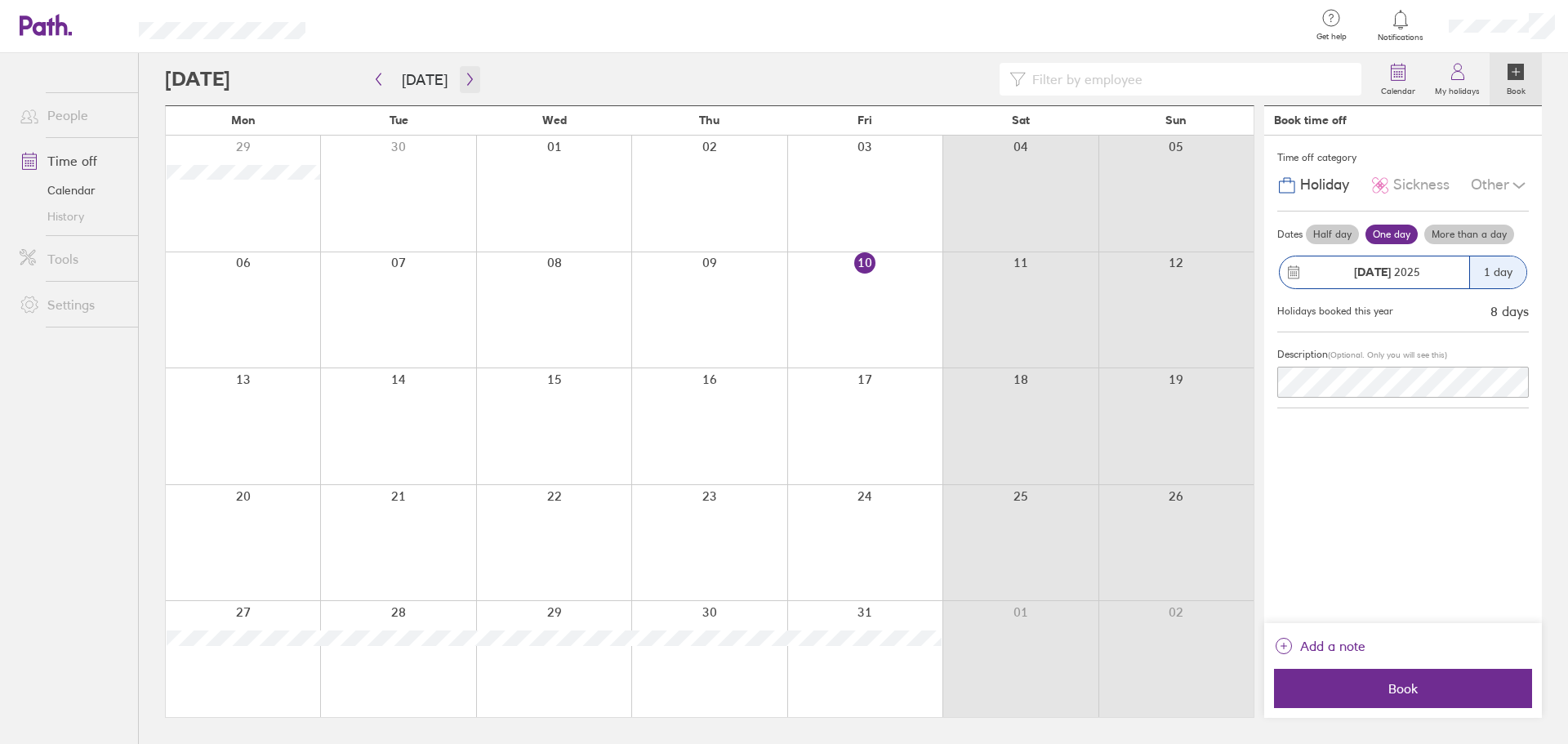
click at [470, 85] on icon "button" at bounding box center [470, 79] width 12 height 13
click at [379, 76] on icon "button" at bounding box center [379, 80] width 5 height 12
click at [1502, 183] on div "Other" at bounding box center [1499, 185] width 58 height 31
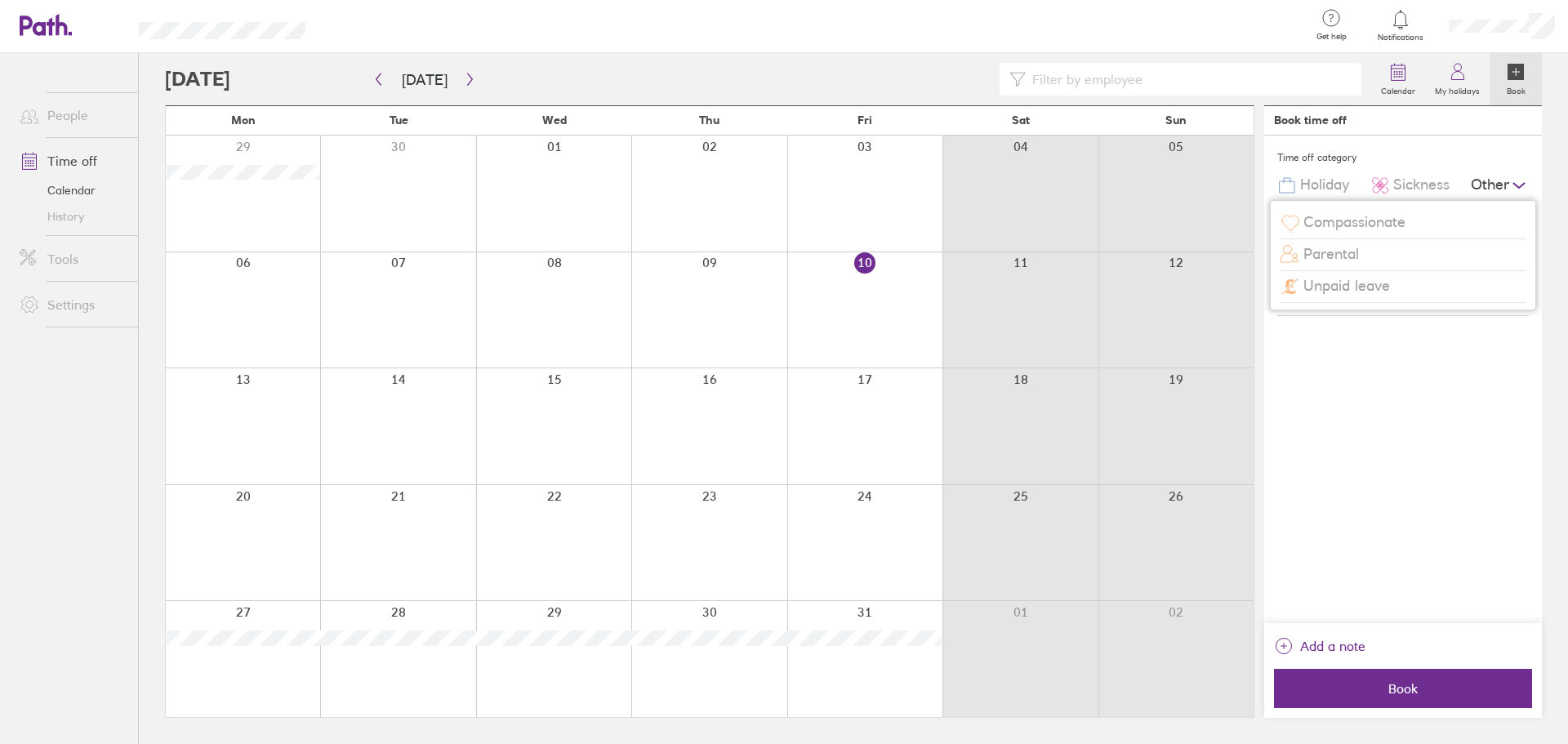
click at [1362, 222] on span "Compassionate" at bounding box center [1354, 222] width 102 height 17
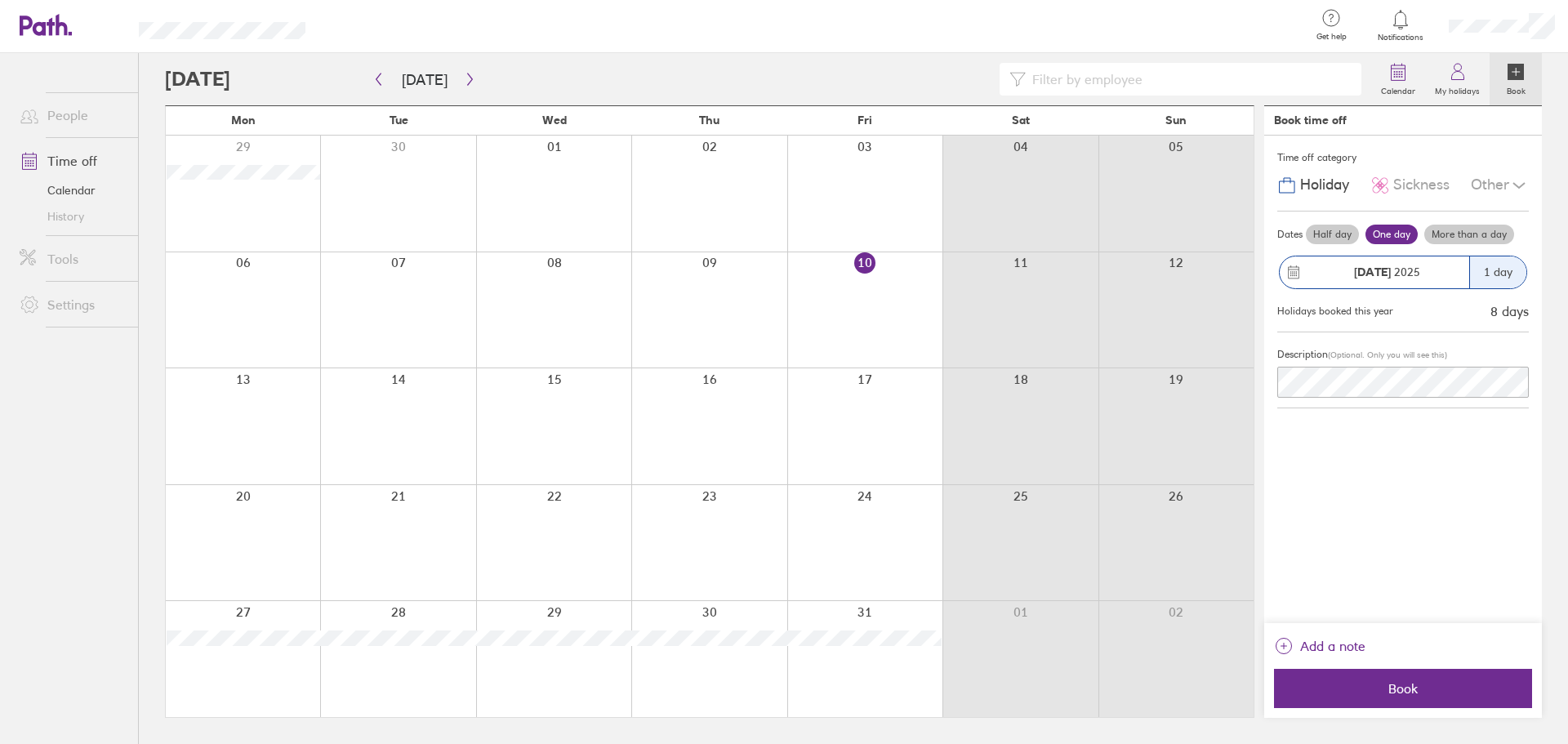
click at [287, 530] on div at bounding box center [242, 543] width 154 height 116
click at [1419, 188] on span "Sickness" at bounding box center [1421, 184] width 56 height 17
click at [1499, 176] on div "Other" at bounding box center [1499, 185] width 58 height 31
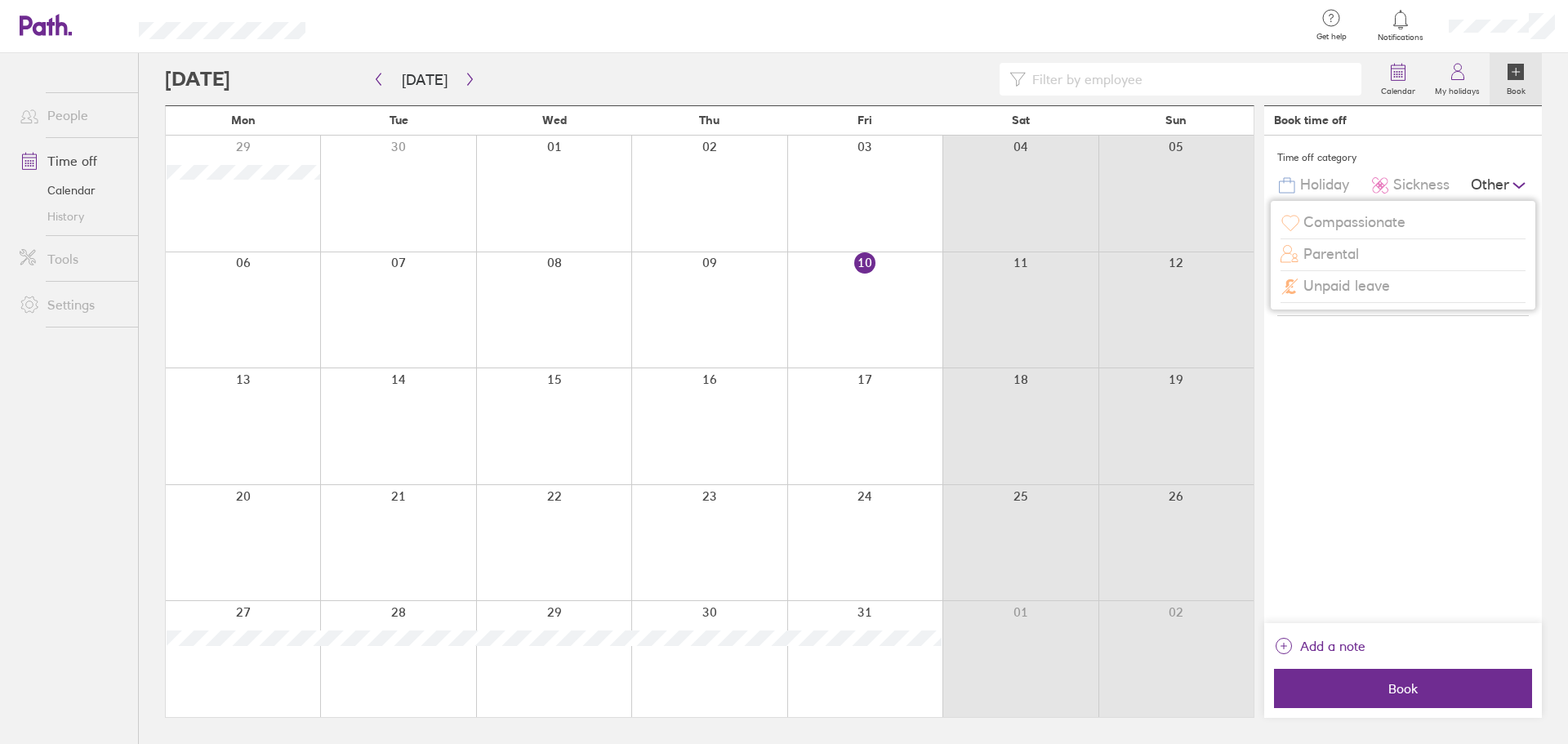
click at [1383, 249] on div "Parental" at bounding box center [1402, 255] width 245 height 31
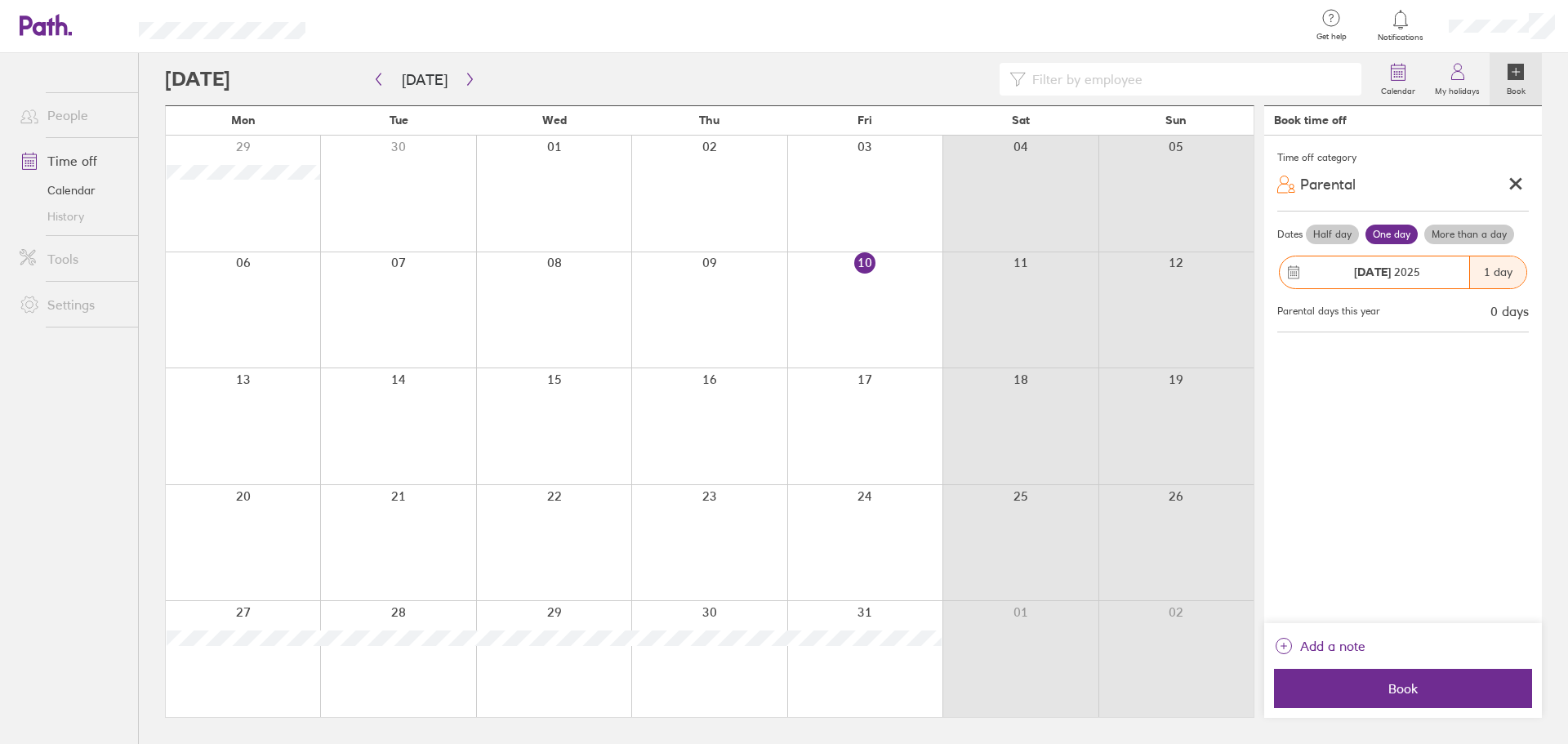
click at [1512, 182] on icon at bounding box center [1515, 183] width 16 height 16
click at [1500, 182] on div "Other" at bounding box center [1499, 185] width 58 height 31
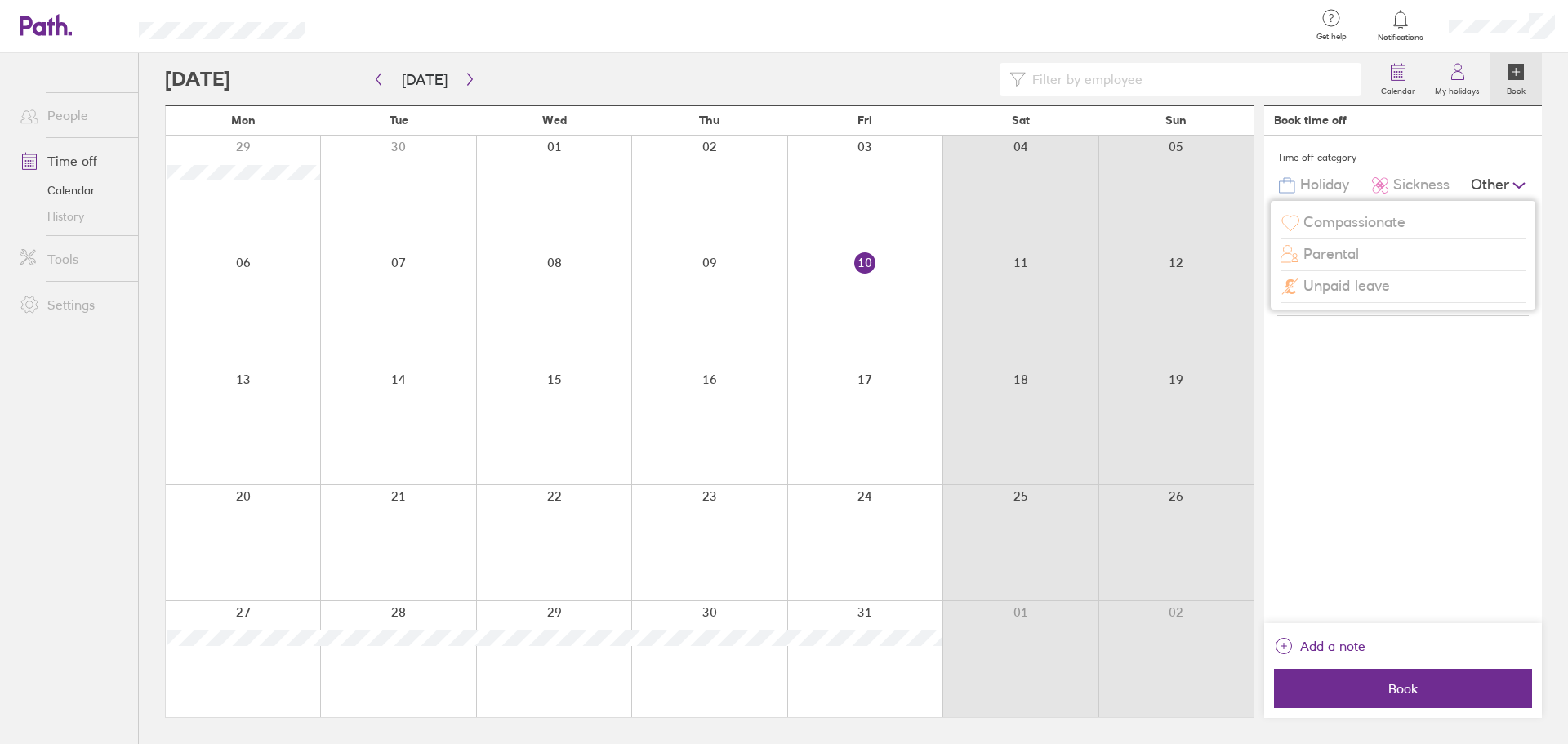
click at [1405, 289] on div "Unpaid leave" at bounding box center [1402, 287] width 245 height 31
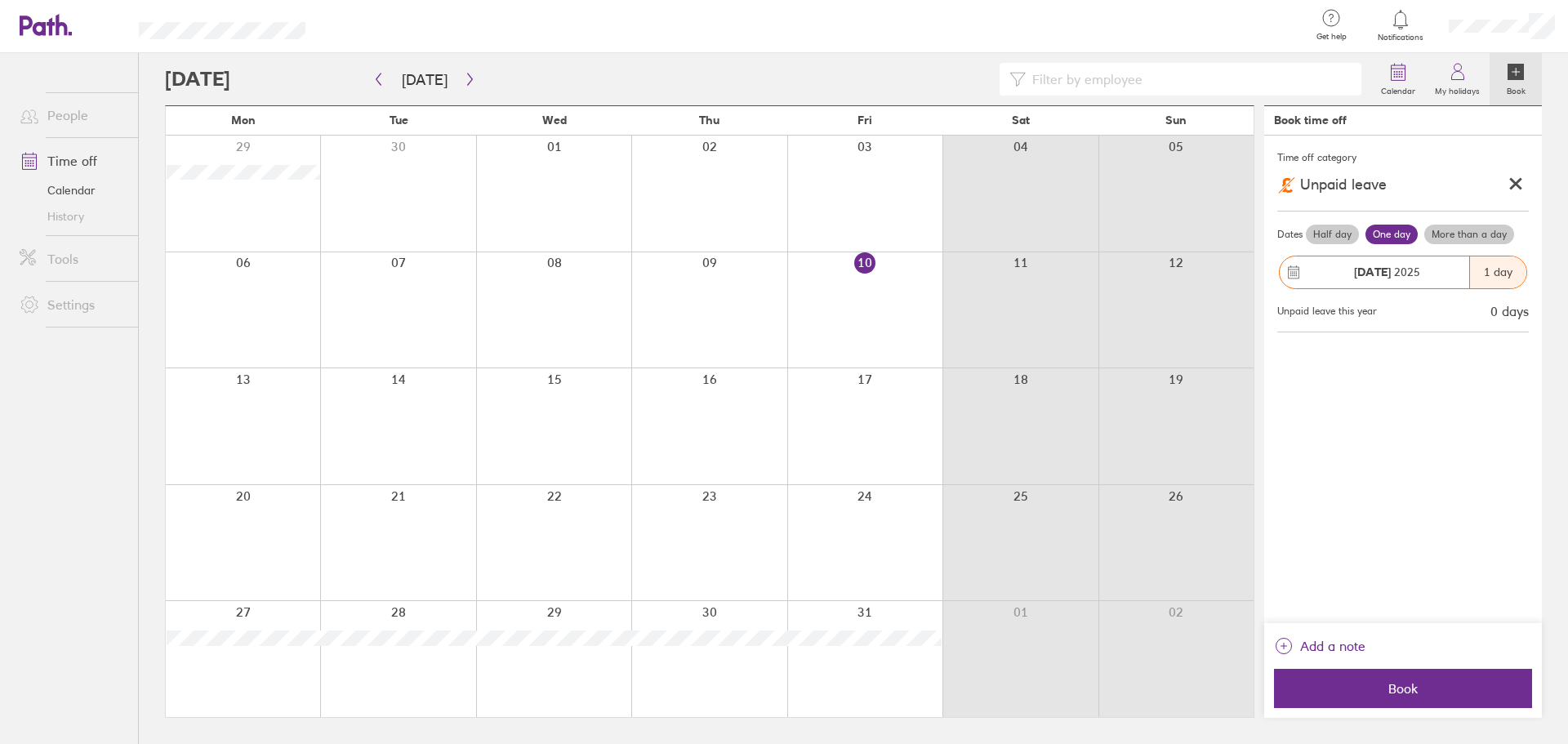
click at [1511, 188] on icon at bounding box center [1515, 184] width 9 height 9
click at [1488, 182] on div "Other" at bounding box center [1499, 185] width 58 height 31
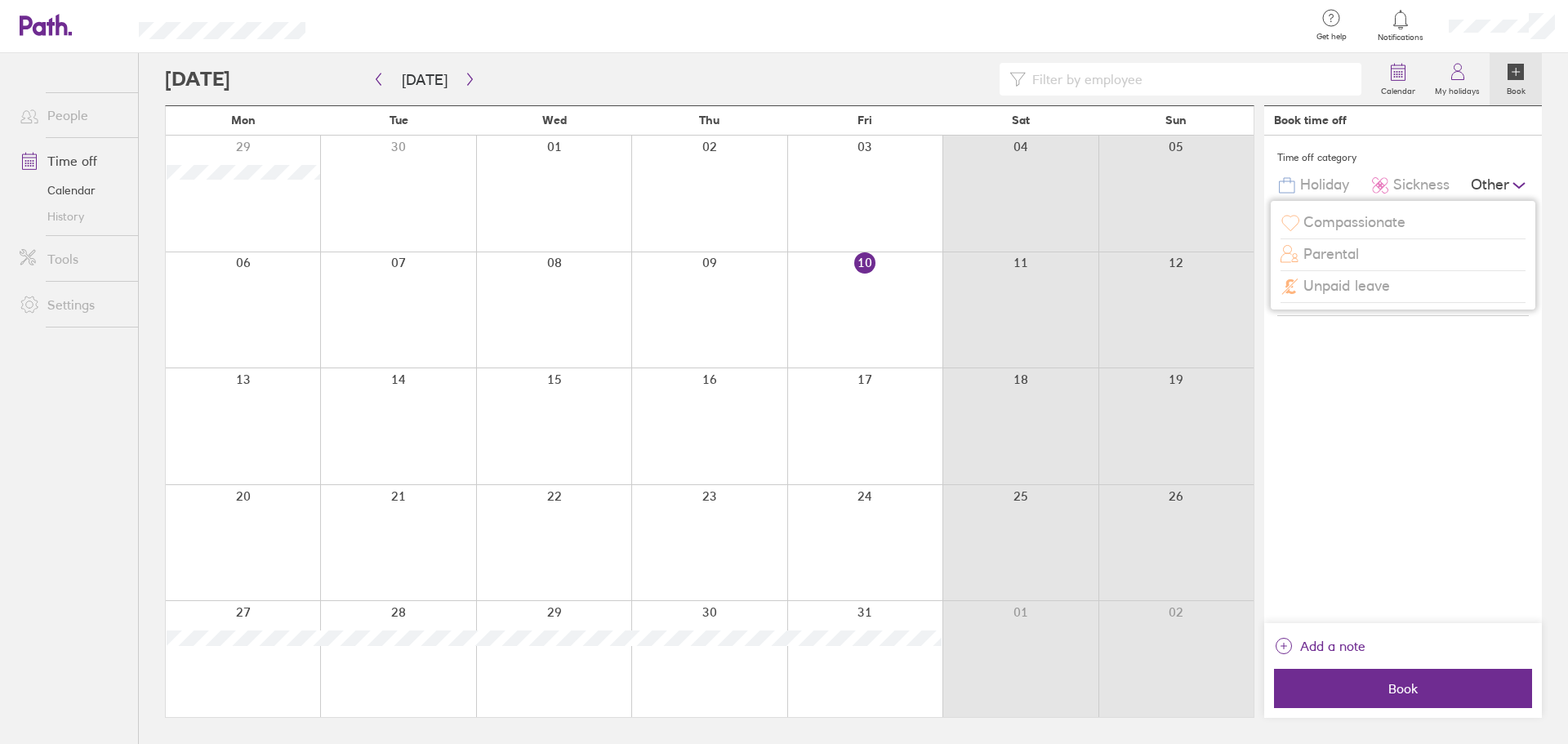
click at [1412, 218] on div "Compassionate" at bounding box center [1402, 222] width 245 height 31
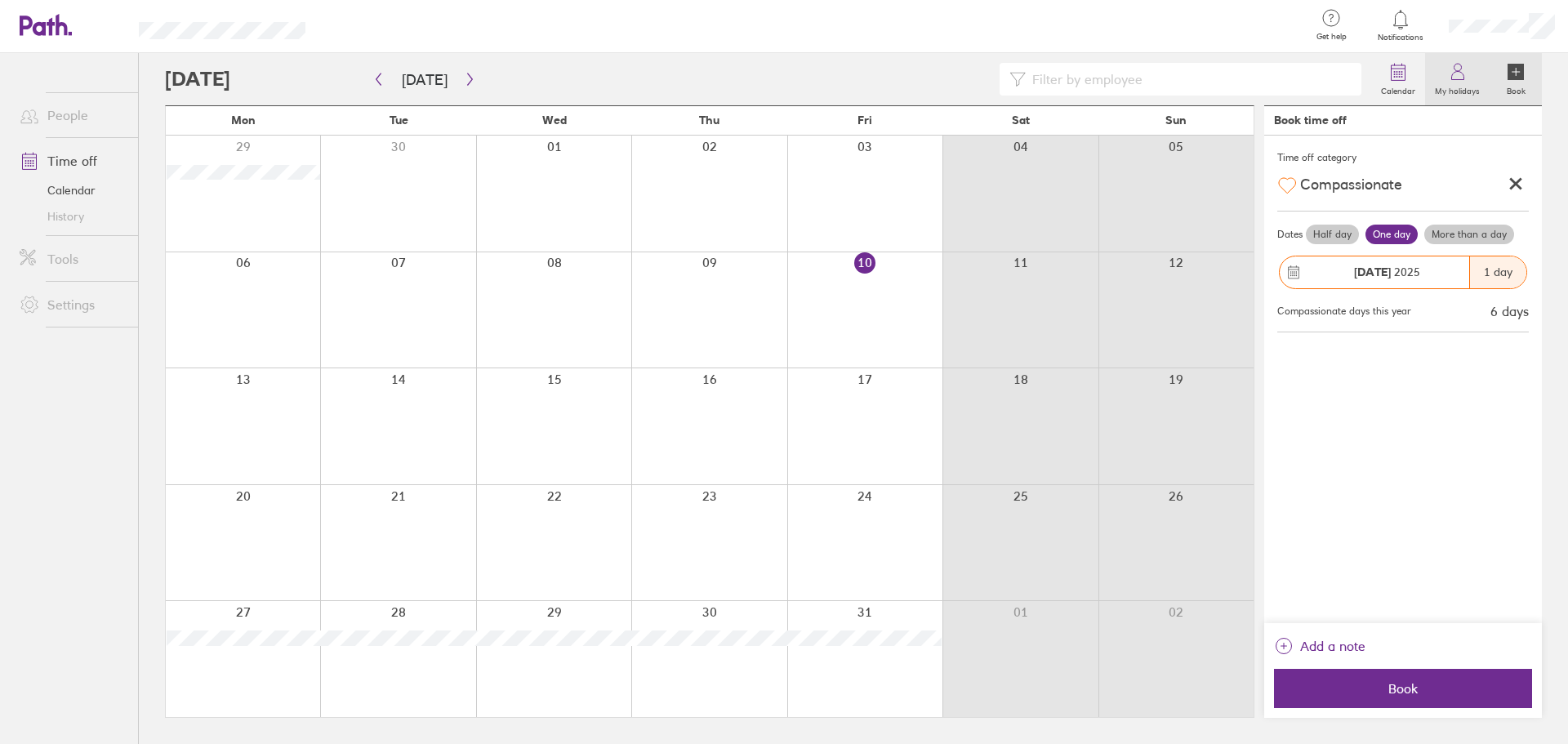
click at [1472, 85] on label "My holidays" at bounding box center [1457, 89] width 64 height 15
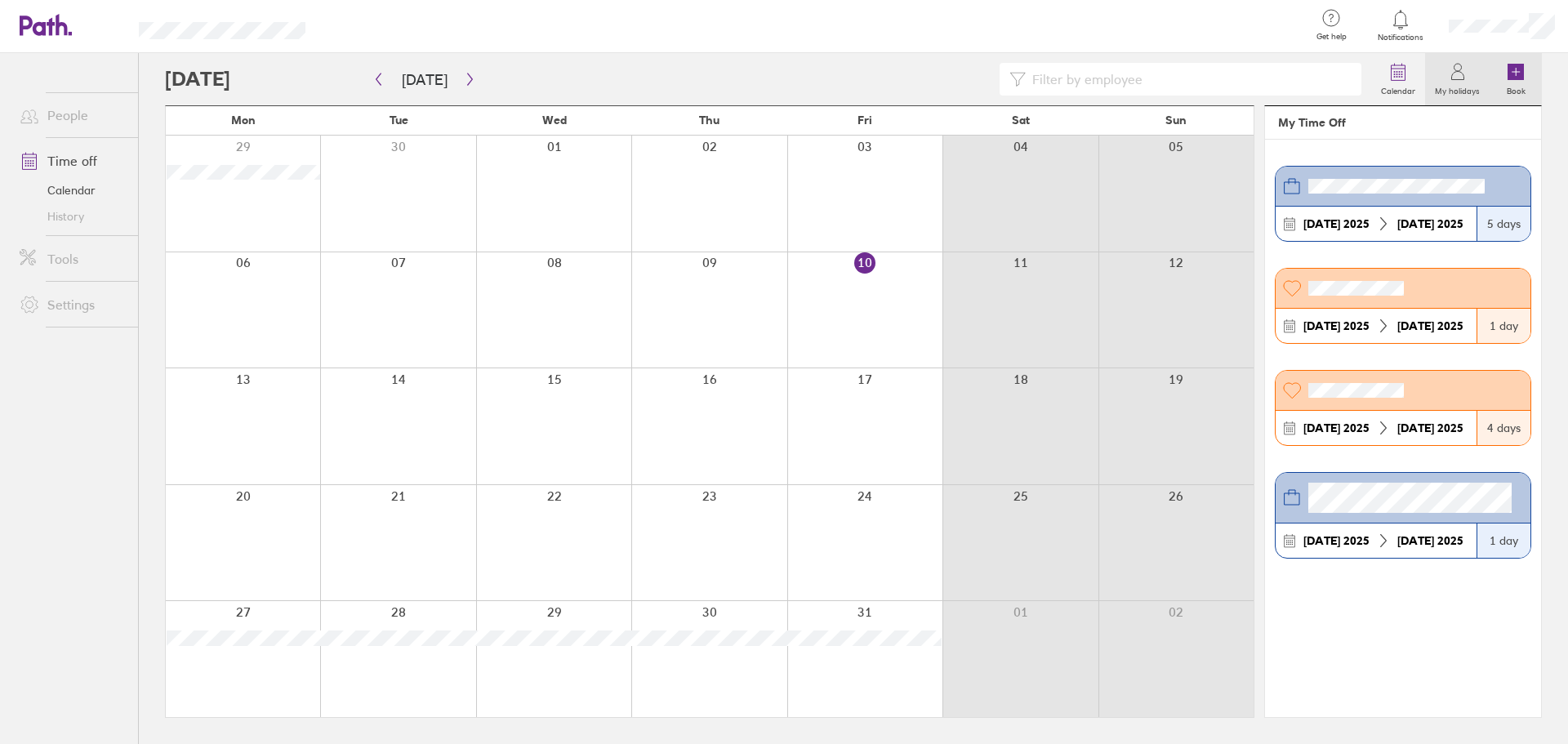
click at [1519, 90] on label "Book" at bounding box center [1515, 89] width 38 height 15
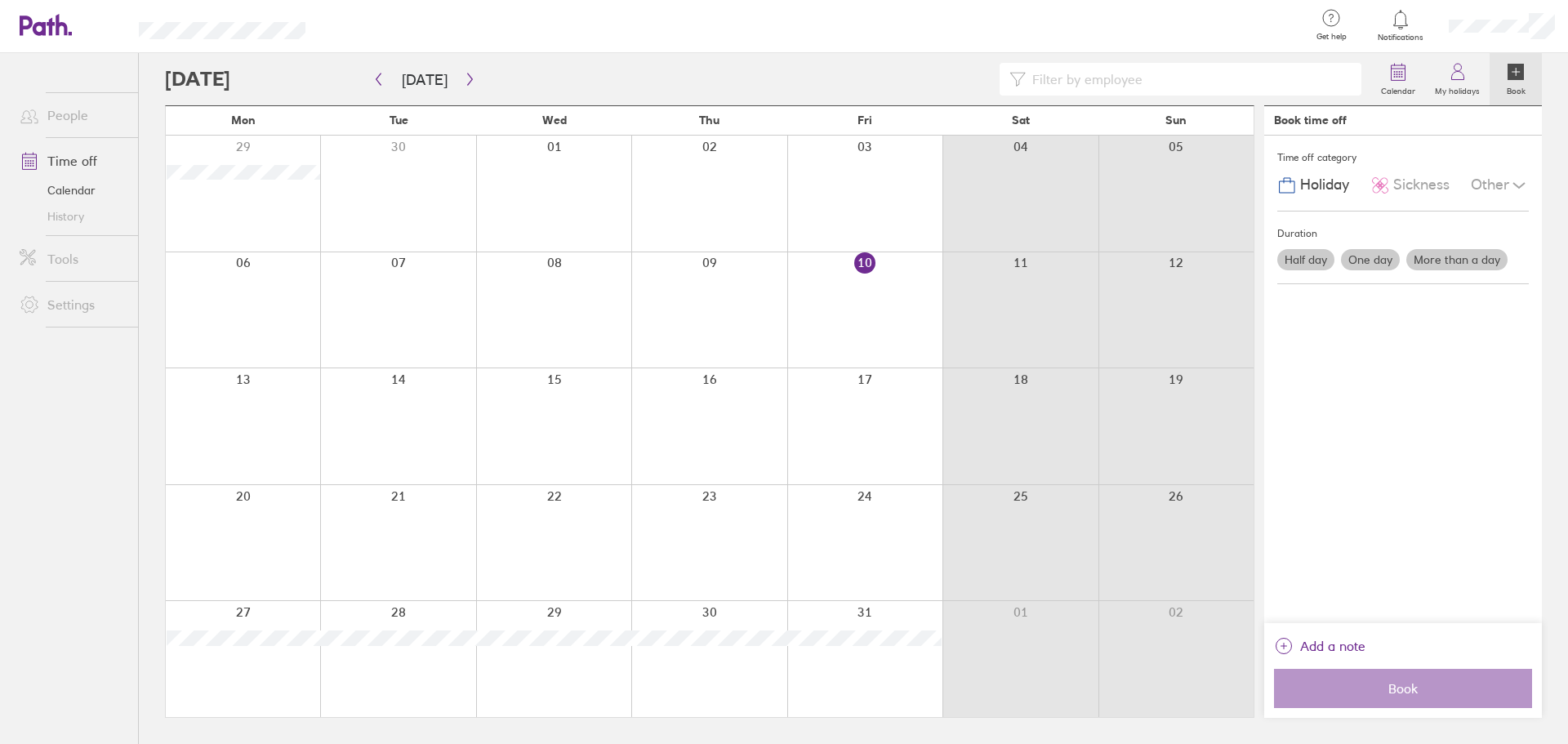
click at [1491, 183] on div "Other" at bounding box center [1499, 185] width 58 height 31
click at [1392, 223] on span "Compassionate" at bounding box center [1354, 222] width 102 height 17
click at [1354, 259] on label "One day" at bounding box center [1370, 260] width 59 height 21
click at [0, 0] on input "One day" at bounding box center [0, 0] width 0 height 0
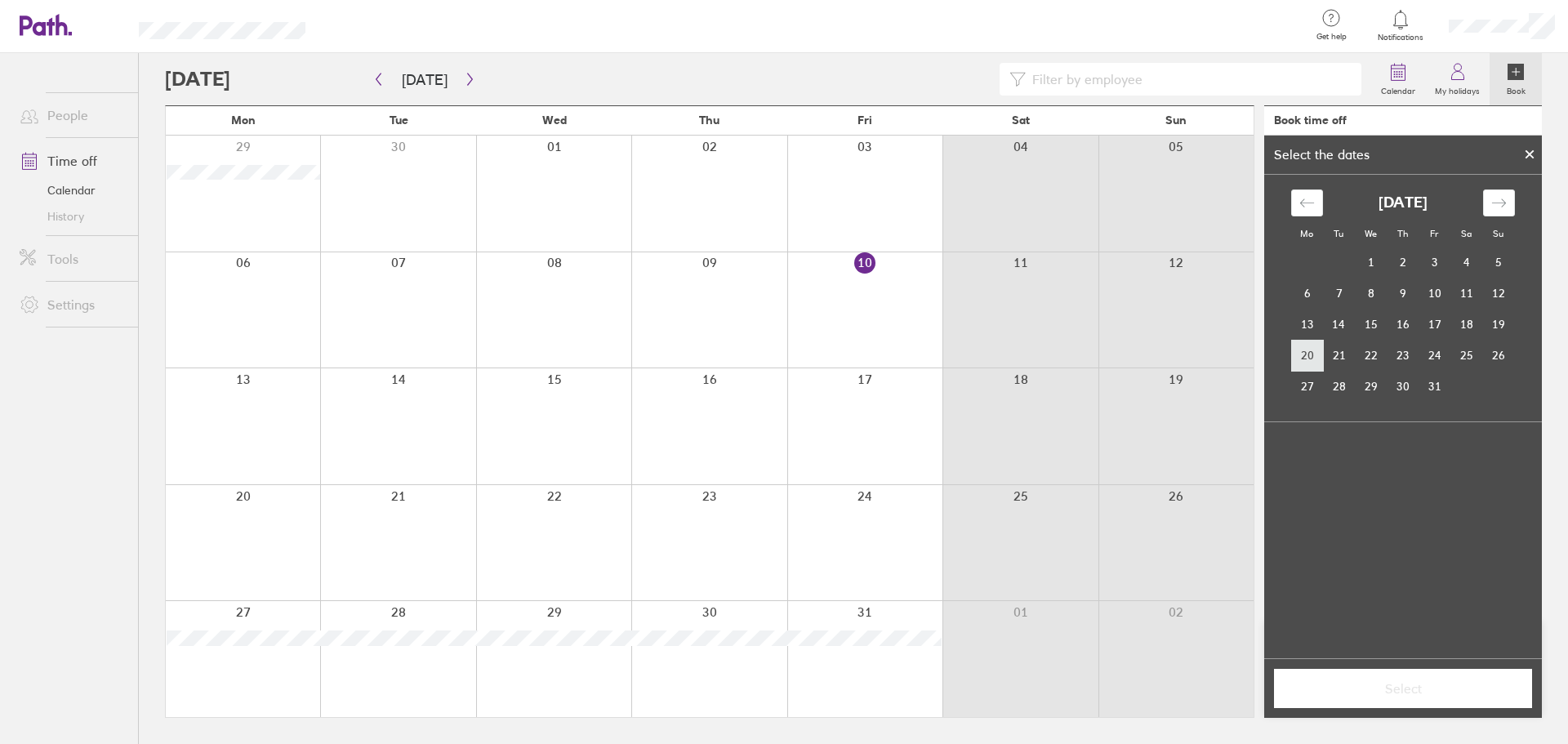
click at [1309, 358] on td "20" at bounding box center [1307, 355] width 32 height 31
click at [1430, 694] on span "Select" at bounding box center [1402, 688] width 235 height 15
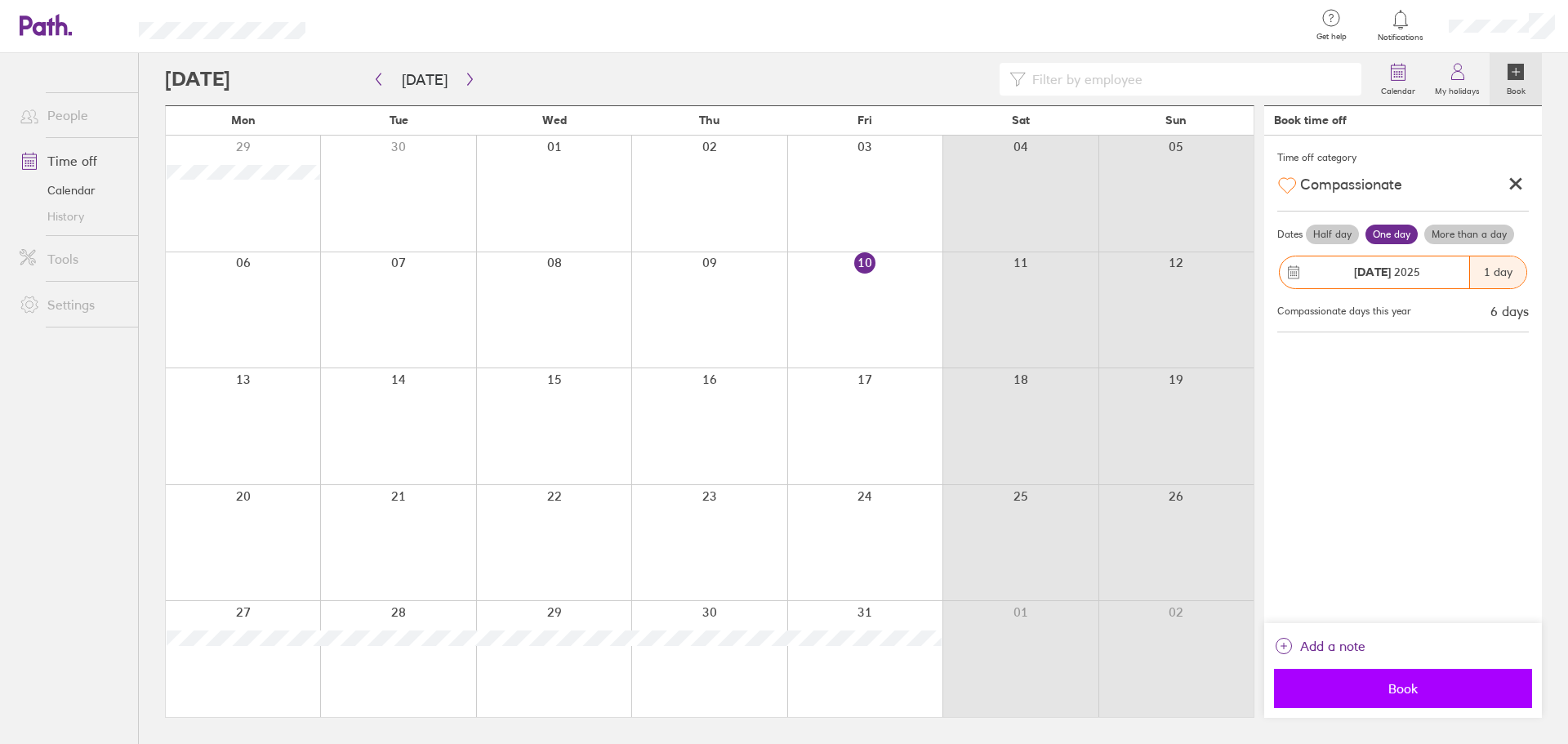
click at [1420, 685] on span "Book" at bounding box center [1402, 688] width 235 height 15
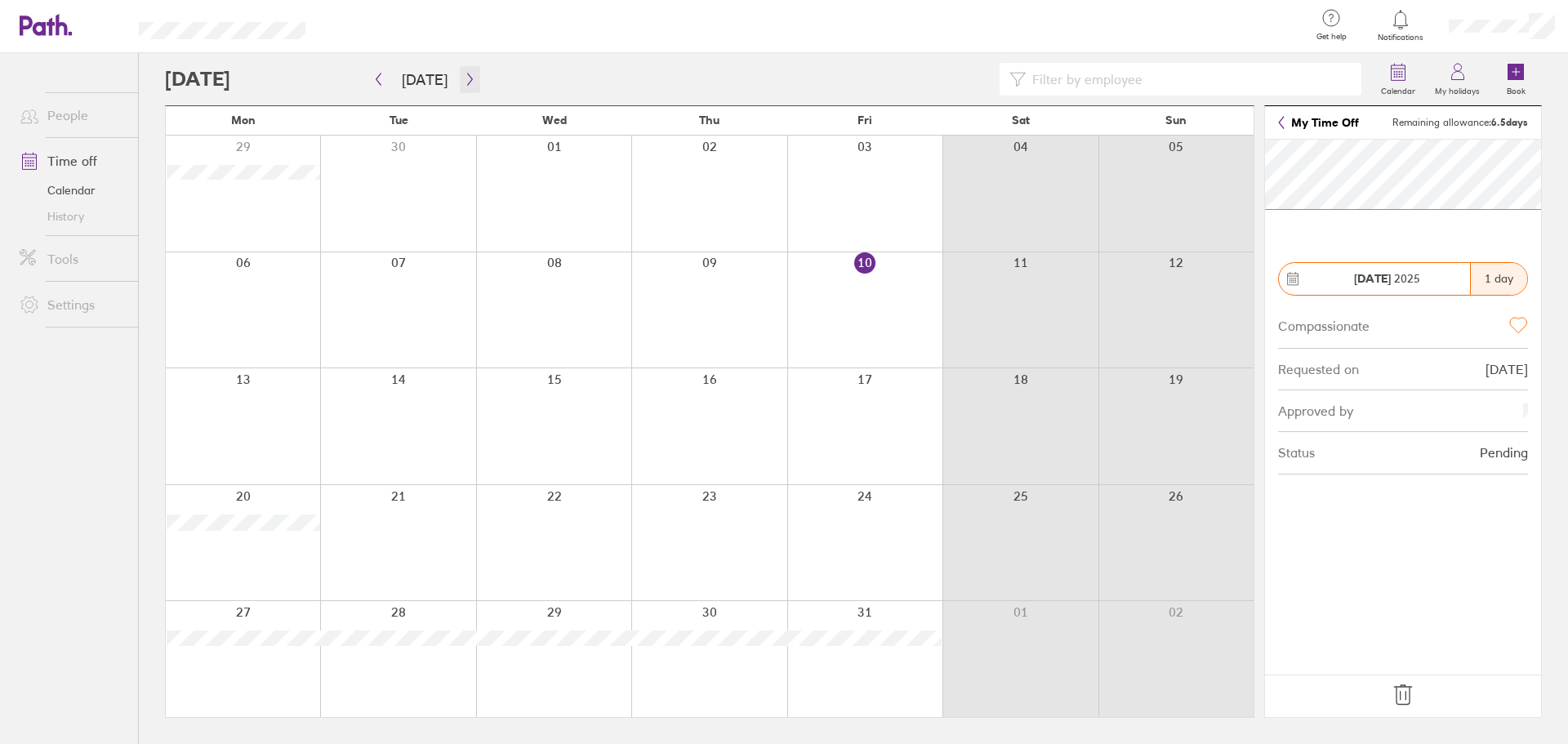
click at [471, 77] on button "button" at bounding box center [470, 79] width 20 height 27
click at [379, 82] on icon "button" at bounding box center [378, 79] width 12 height 13
